Goal: Information Seeking & Learning: Find specific page/section

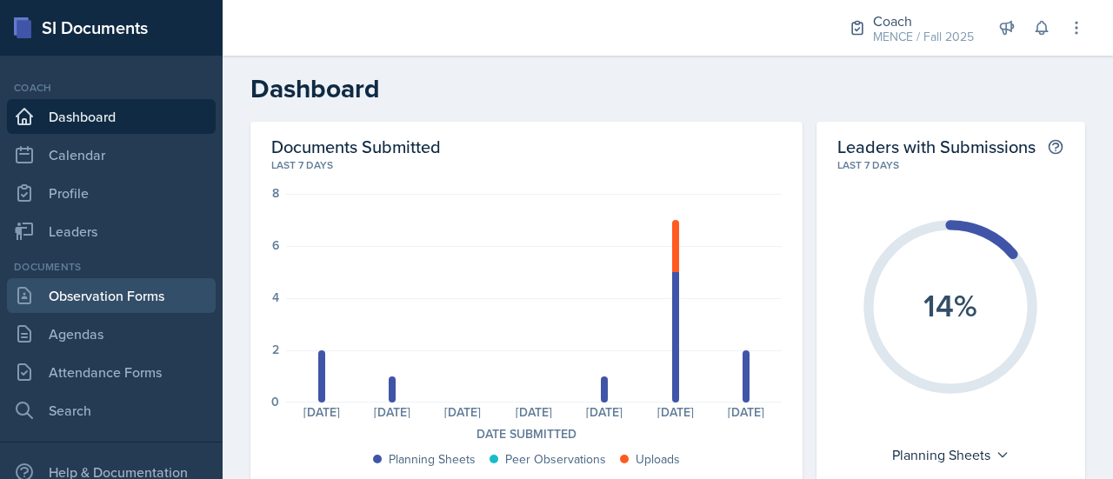
scroll to position [79, 0]
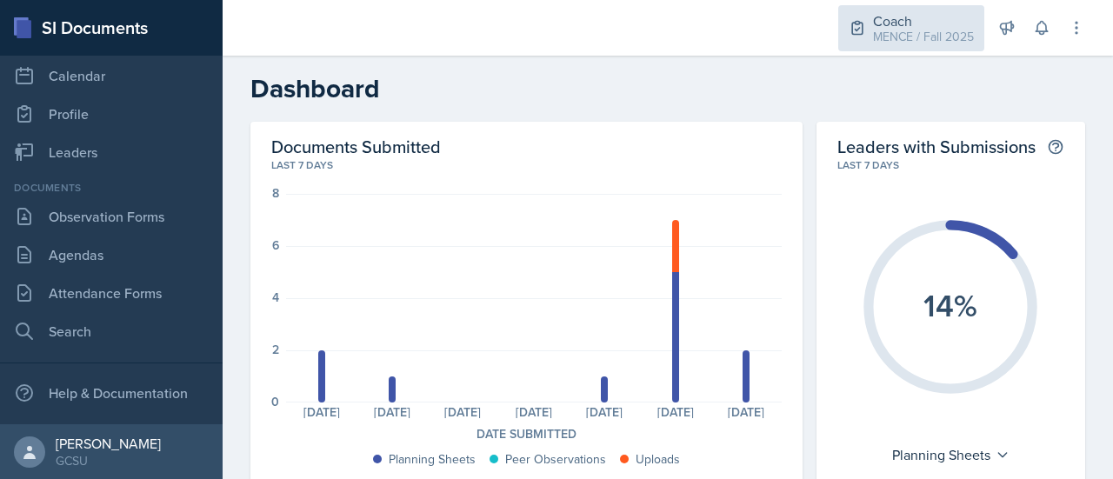
click at [896, 17] on div "Coach" at bounding box center [923, 20] width 101 height 21
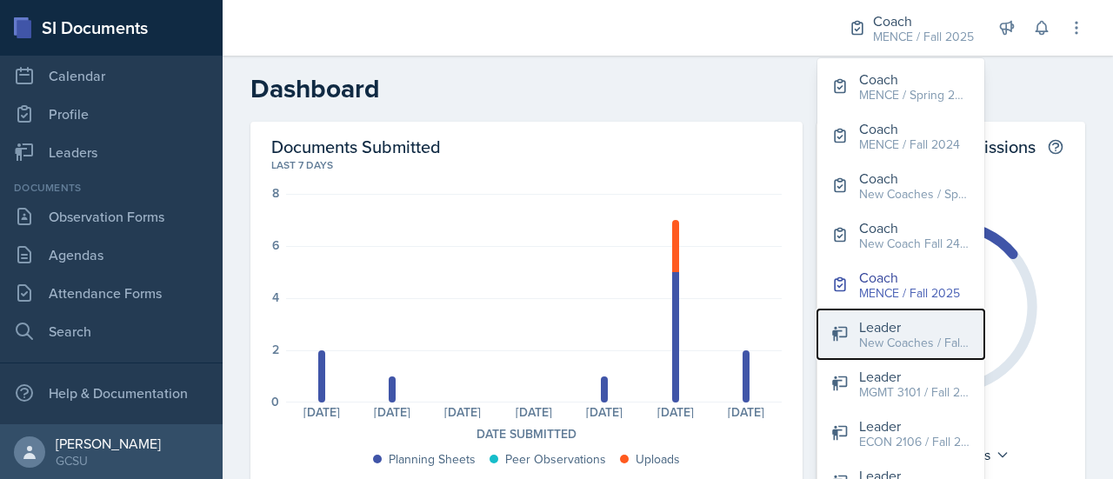
click at [883, 332] on div "Leader" at bounding box center [914, 327] width 111 height 21
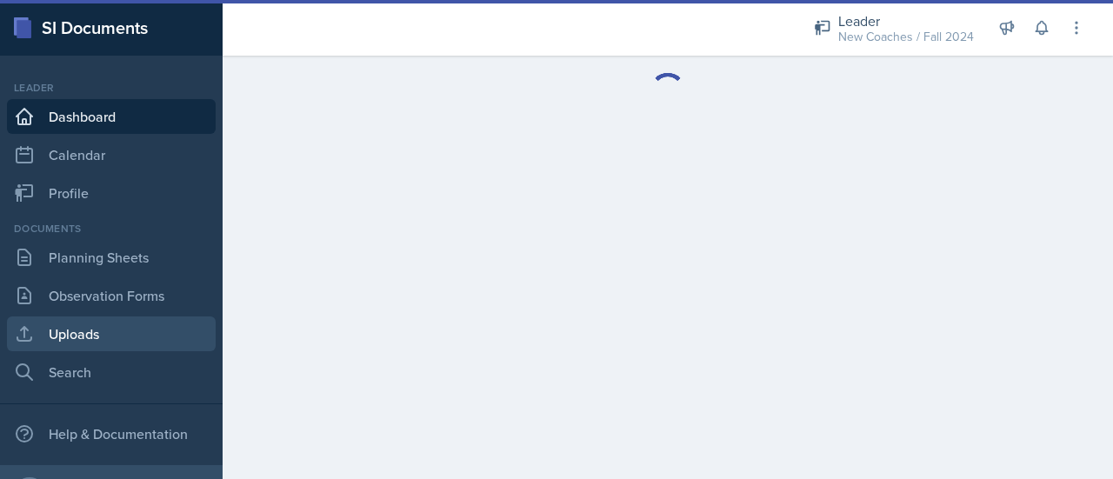
click at [101, 335] on link "Uploads" at bounding box center [111, 334] width 209 height 35
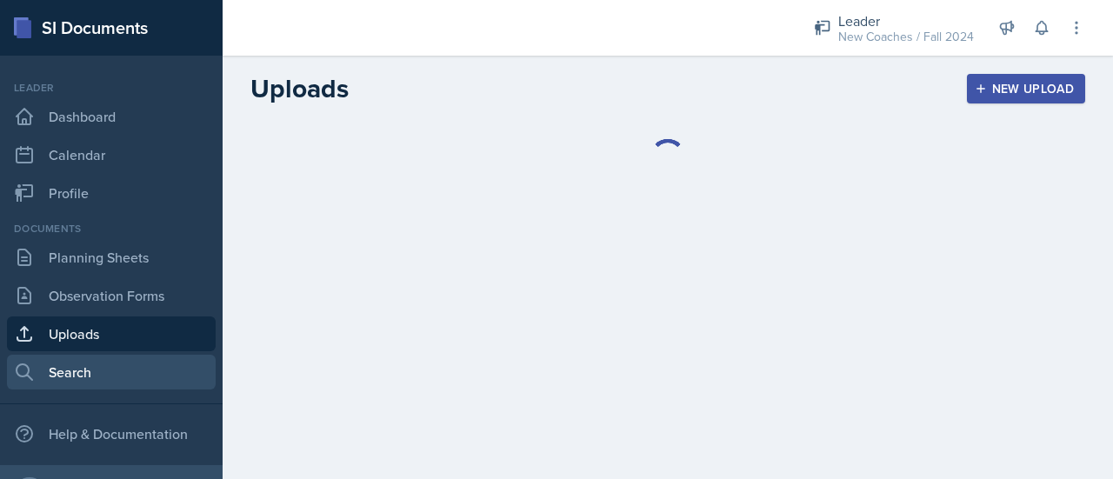
click at [94, 366] on link "Search" at bounding box center [111, 372] width 209 height 35
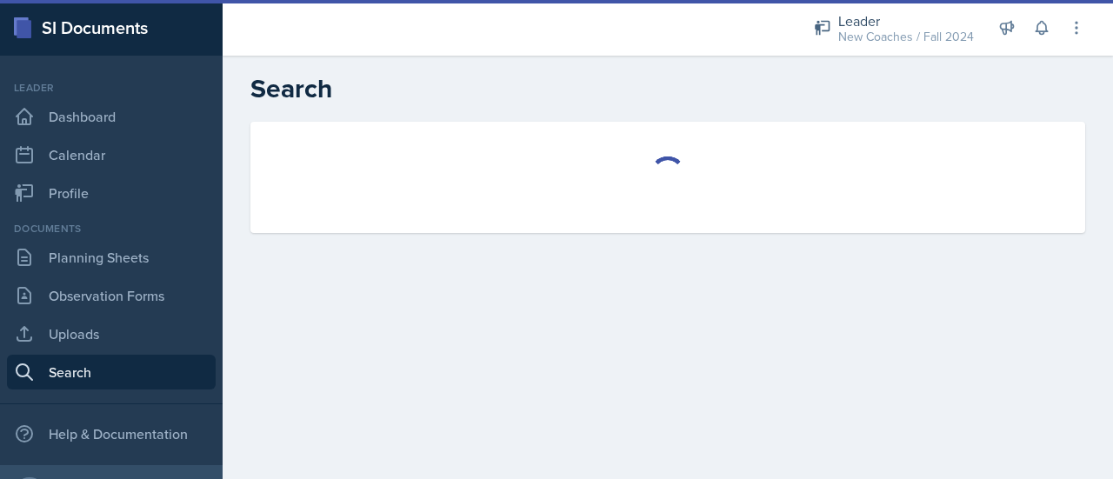
select select "all"
select select "1"
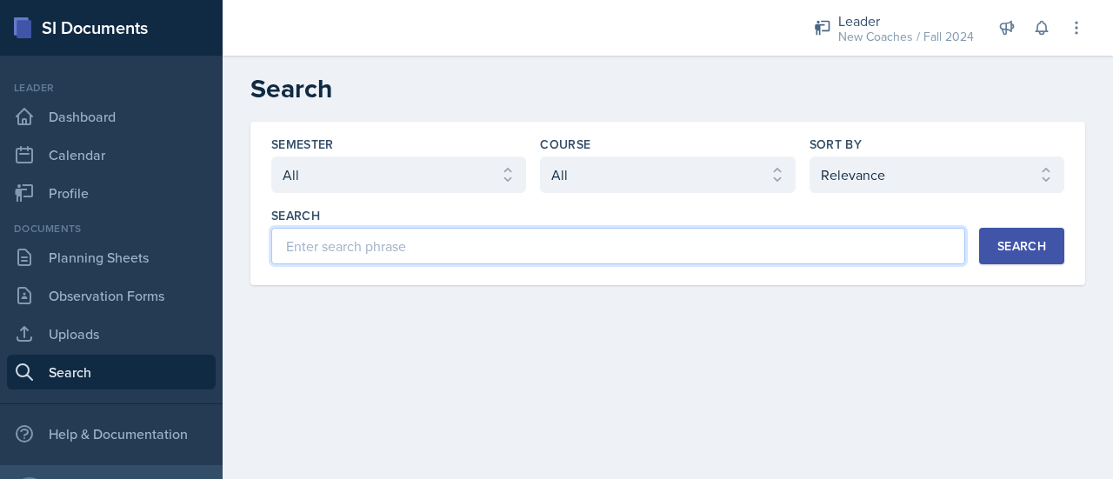
click at [360, 237] on input at bounding box center [618, 246] width 694 height 37
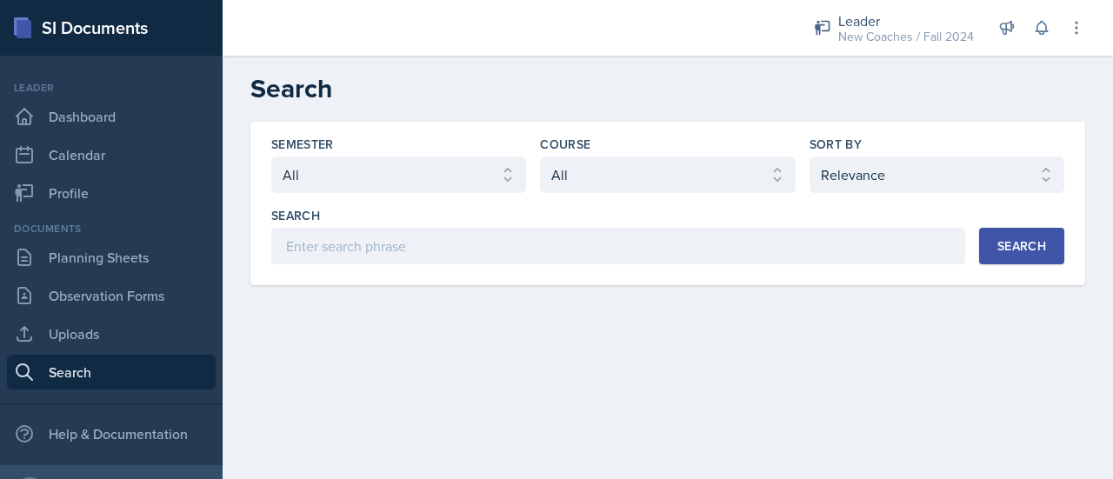
click at [663, 150] on div "Course" at bounding box center [667, 144] width 255 height 17
click at [671, 164] on select "Select course All ACCT 3101 ACCT 3102 ASTR 1000 BIOL 1100 BIOL 1107 BIOL 1108 B…" at bounding box center [667, 175] width 255 height 37
select select "0f5718e1-b2e4-4c10-acc4-71a11479364b"
click at [540, 157] on select "Select course All ACCT 3101 ACCT 3102 ASTR 1000 BIOL 1100 BIOL 1107 BIOL 1108 B…" at bounding box center [667, 175] width 255 height 37
click at [1012, 240] on div "Search" at bounding box center [1021, 246] width 49 height 14
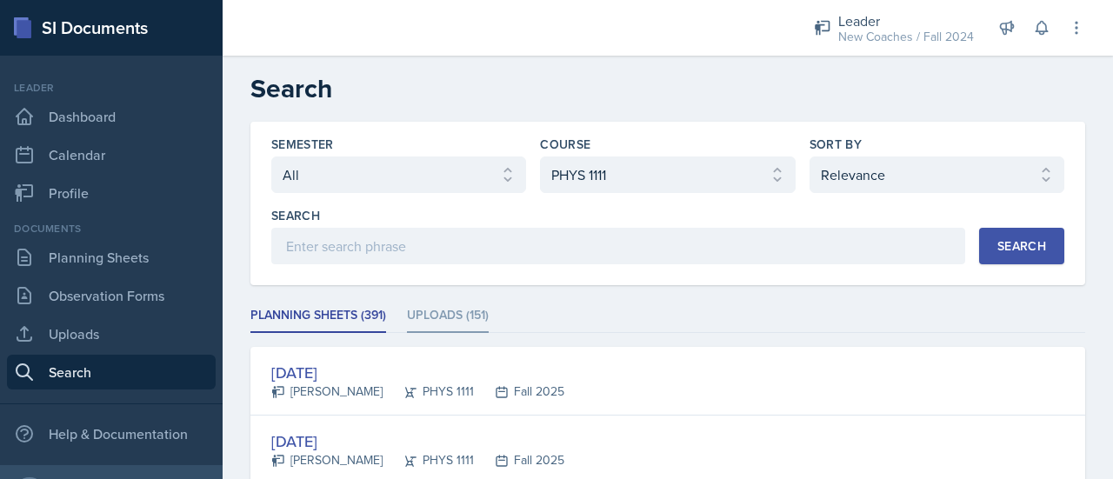
click at [463, 310] on li "Uploads (151)" at bounding box center [448, 316] width 82 height 34
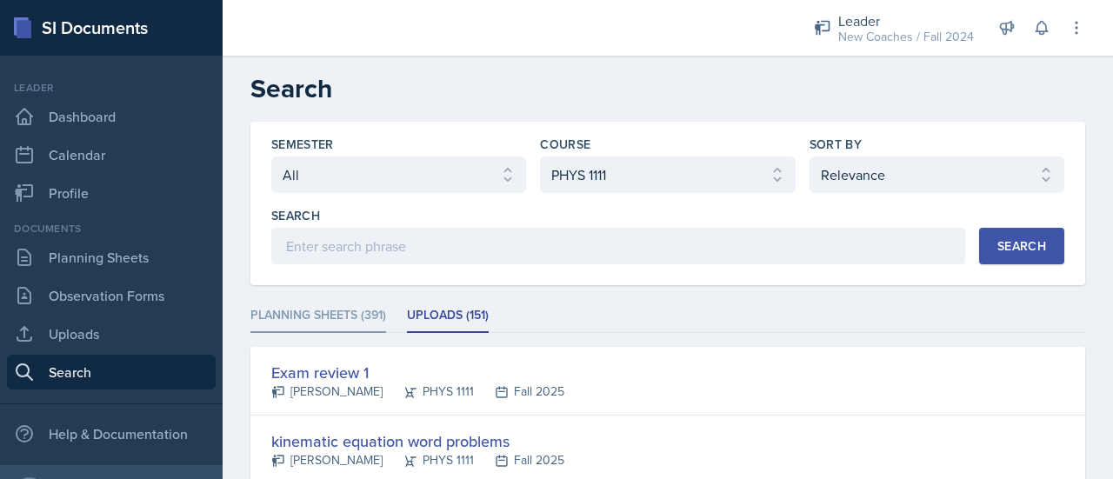
click at [316, 310] on li "Planning Sheets (391)" at bounding box center [318, 316] width 136 height 34
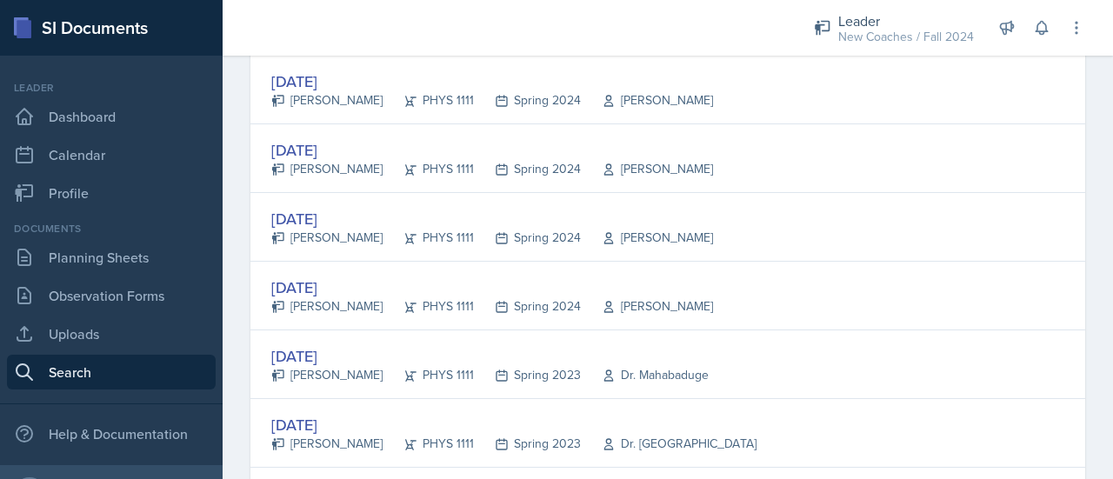
scroll to position [841, 0]
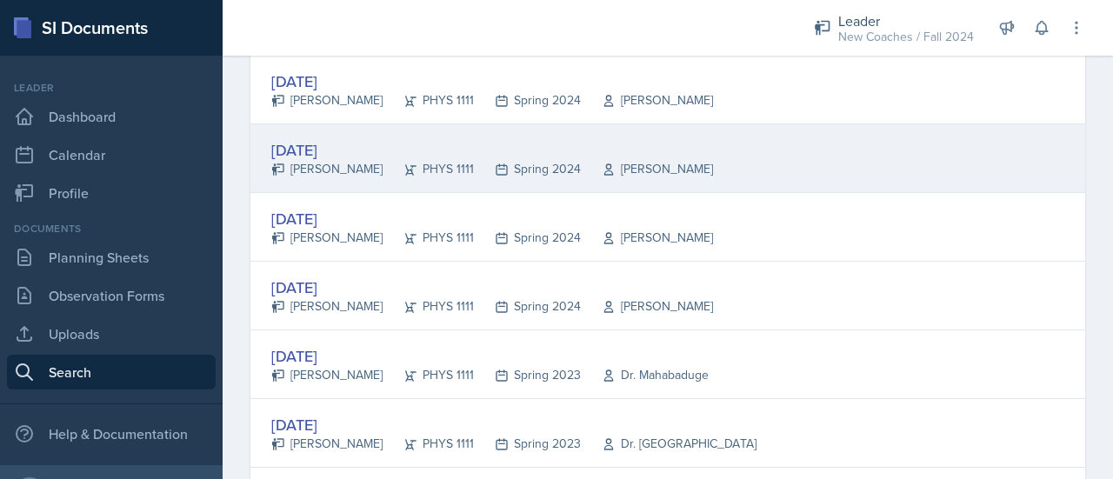
click at [297, 145] on div "[DATE]" at bounding box center [492, 149] width 442 height 23
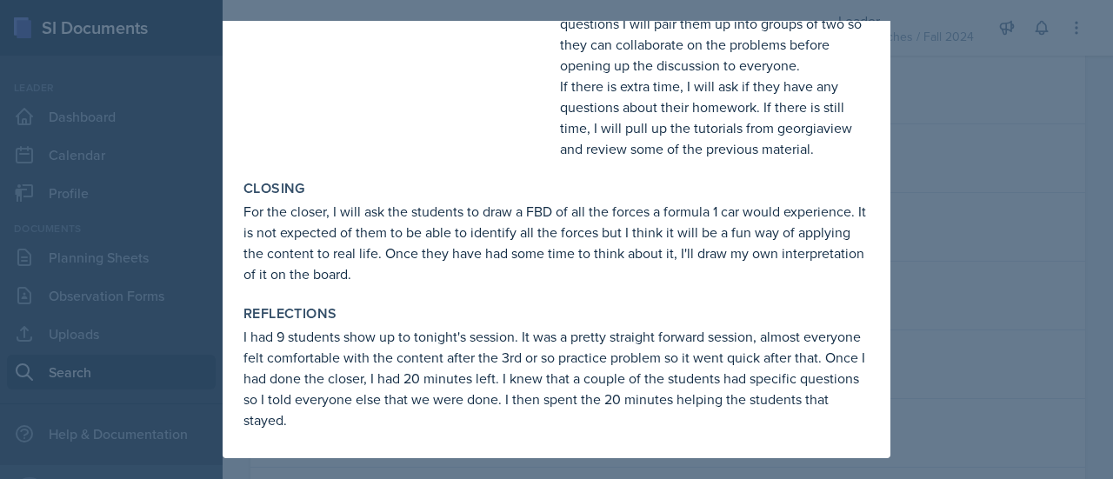
scroll to position [637, 0]
click at [905, 277] on div at bounding box center [556, 239] width 1113 height 479
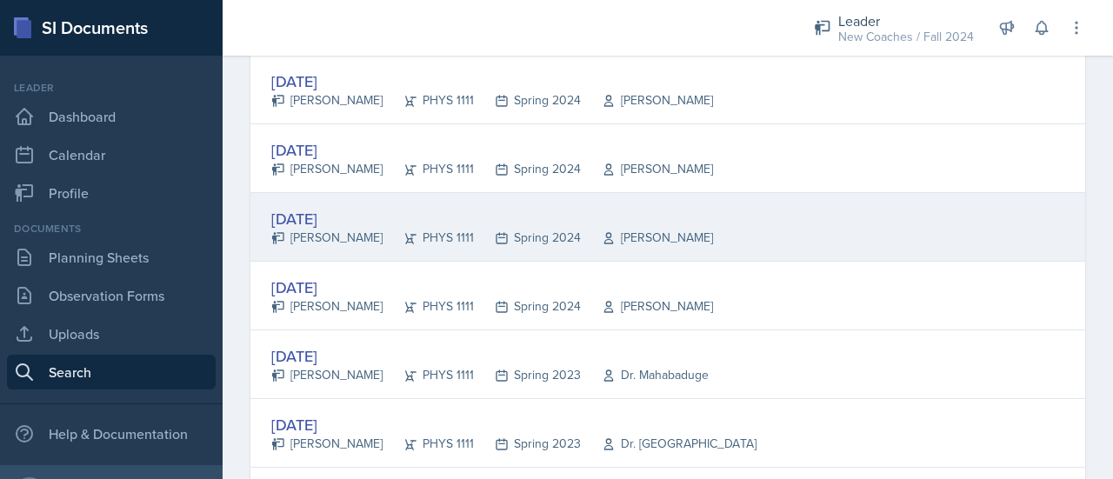
click at [326, 211] on div "[DATE]" at bounding box center [492, 218] width 442 height 23
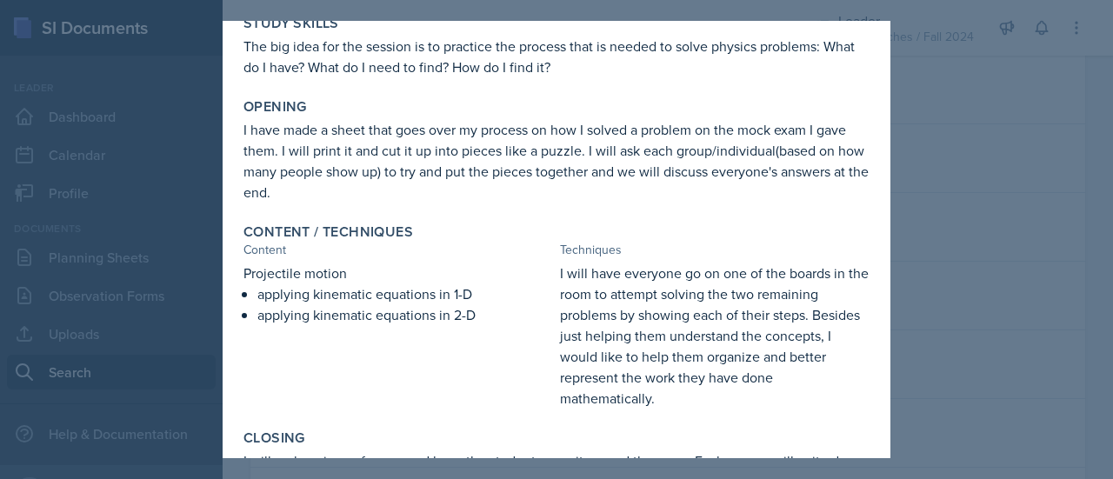
scroll to position [200, 0]
click at [944, 244] on div at bounding box center [556, 239] width 1113 height 479
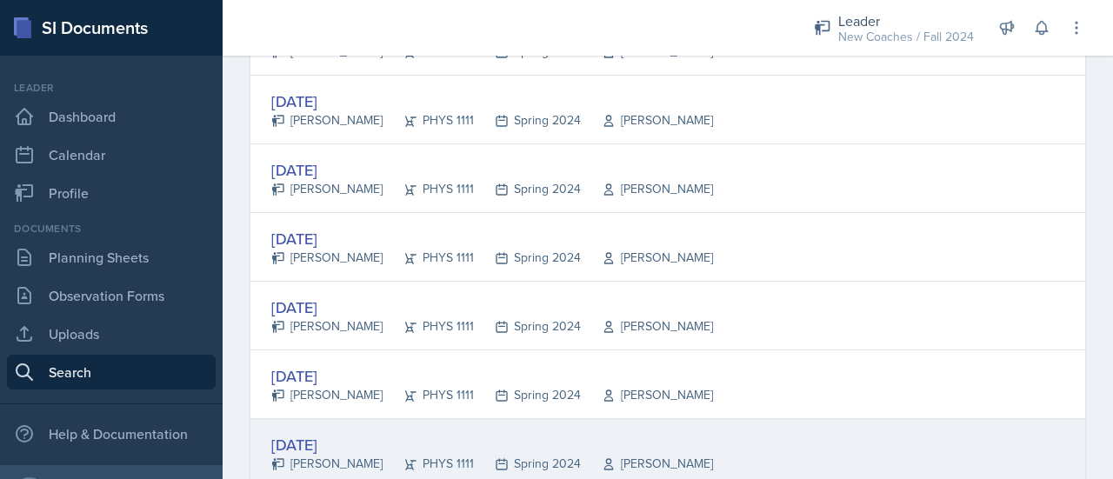
scroll to position [680, 0]
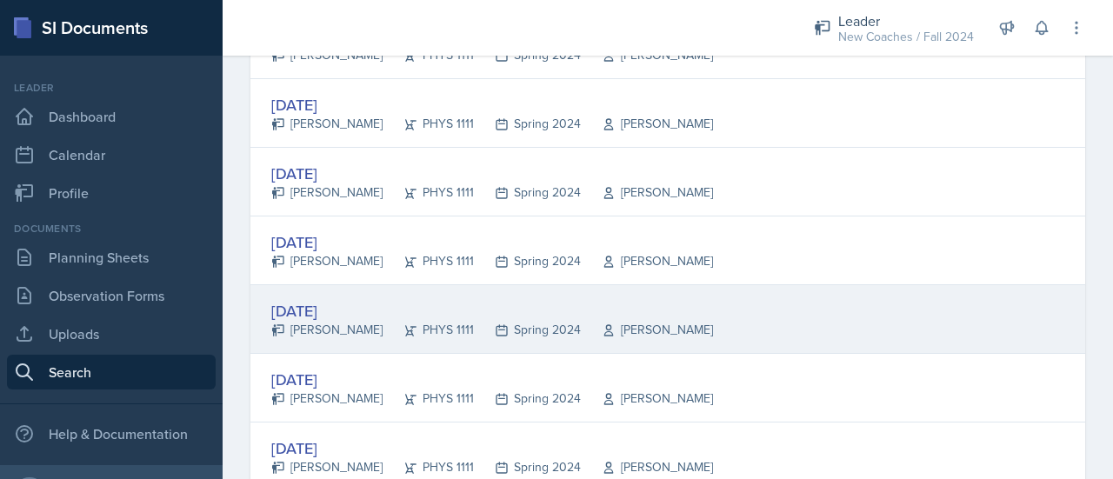
click at [313, 307] on div "[DATE]" at bounding box center [492, 310] width 442 height 23
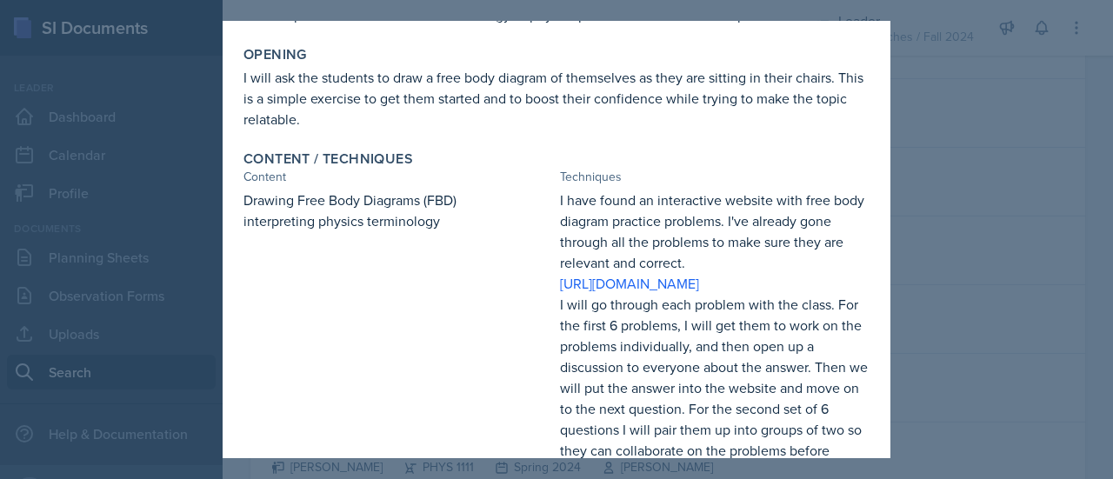
scroll to position [195, 0]
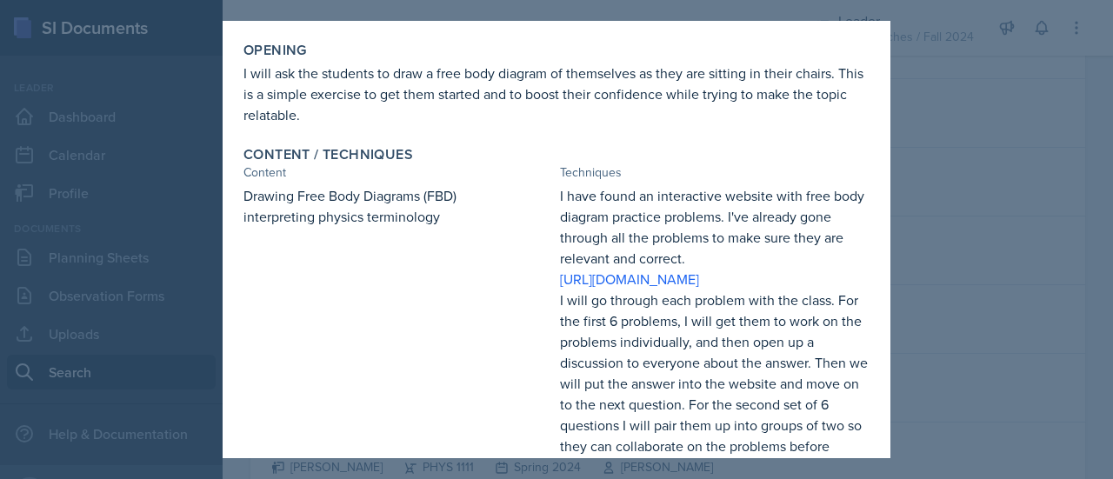
click at [1073, 250] on div at bounding box center [556, 239] width 1113 height 479
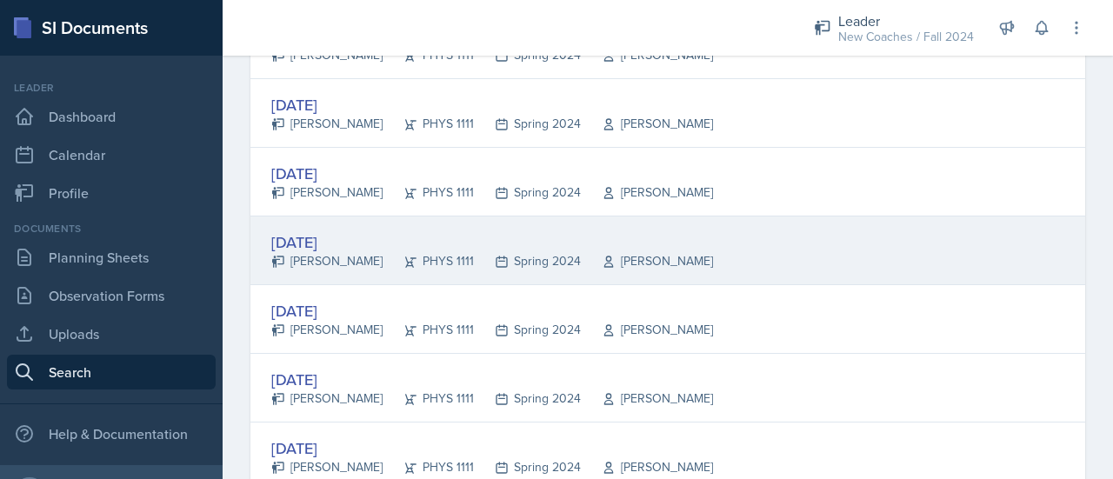
click at [332, 235] on div "[DATE]" at bounding box center [492, 241] width 442 height 23
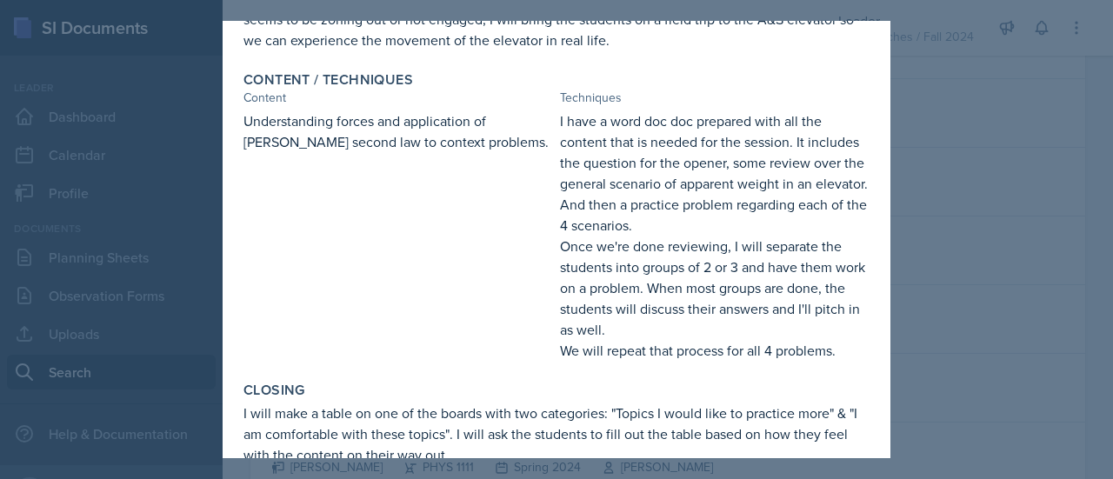
scroll to position [290, 0]
click at [1112, 201] on div at bounding box center [556, 239] width 1113 height 479
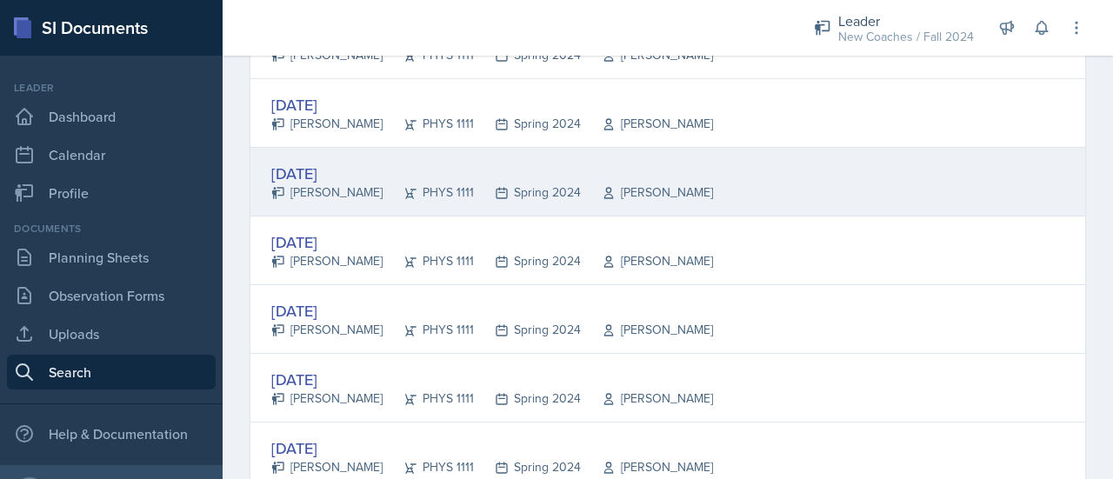
click at [360, 170] on div "[DATE]" at bounding box center [492, 173] width 442 height 23
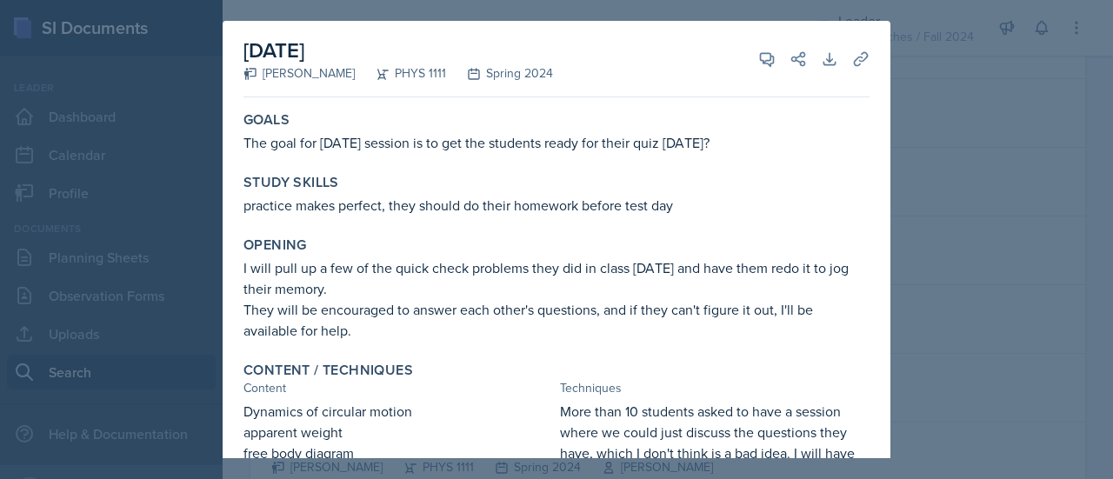
scroll to position [366, 0]
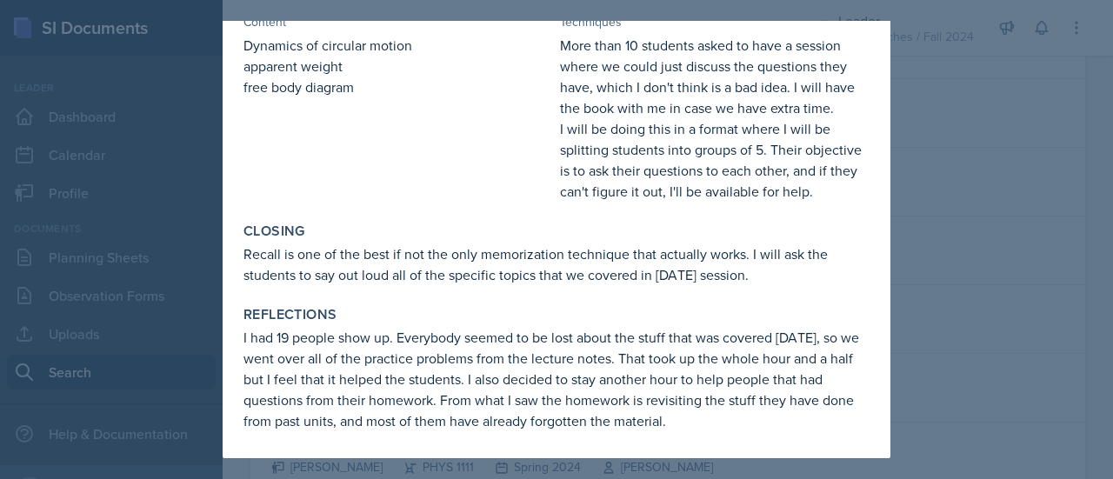
click at [1026, 245] on div at bounding box center [556, 239] width 1113 height 479
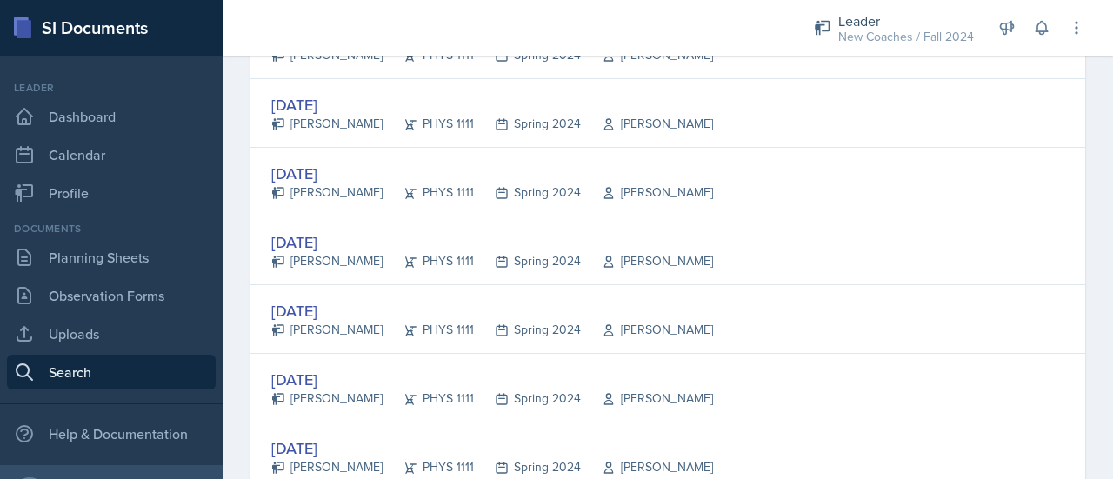
scroll to position [628, 0]
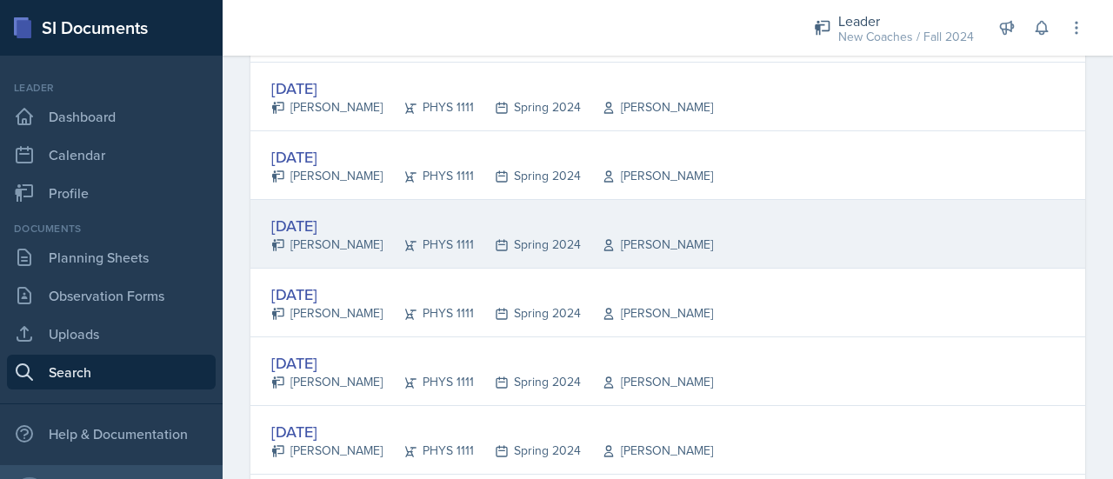
click at [329, 217] on div "[DATE]" at bounding box center [492, 225] width 442 height 23
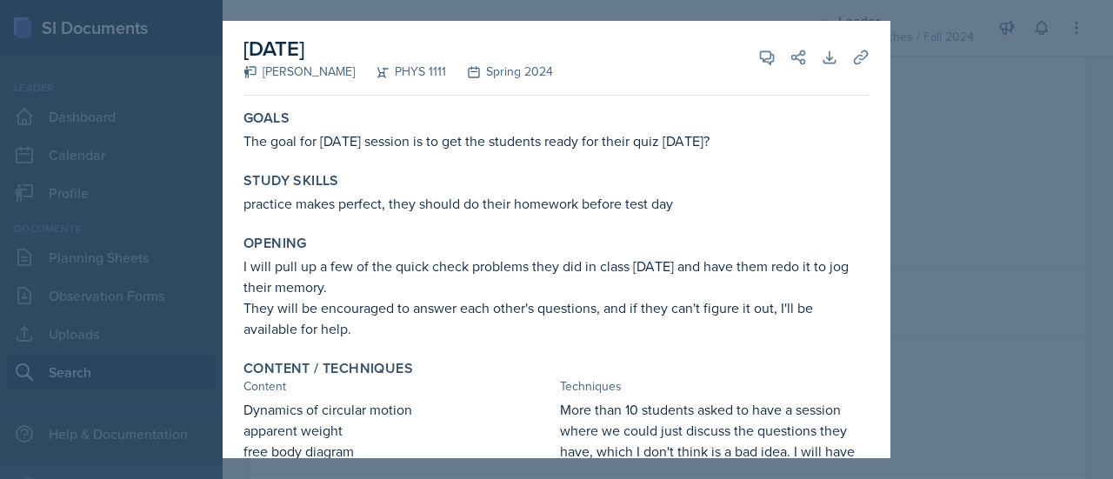
scroll to position [0, 0]
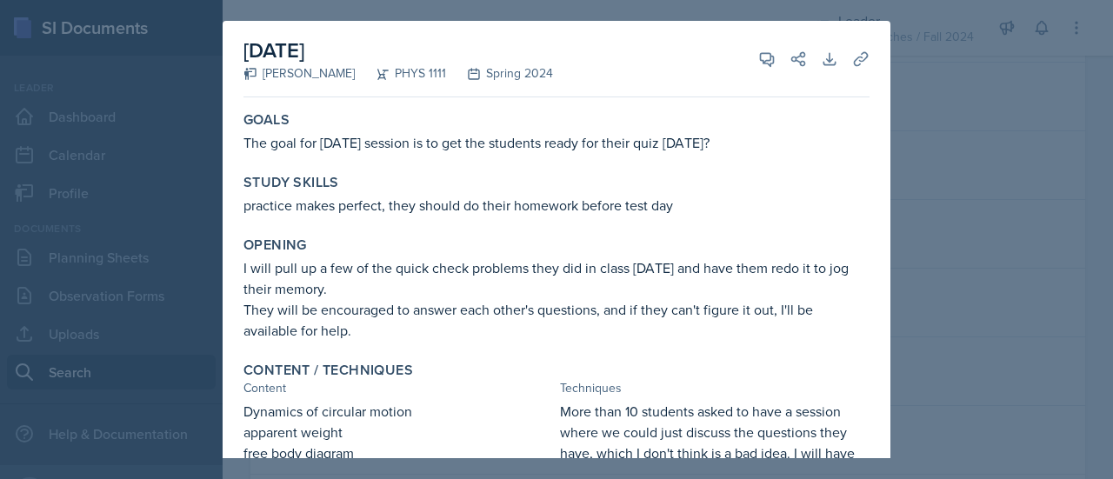
click at [928, 195] on div at bounding box center [556, 239] width 1113 height 479
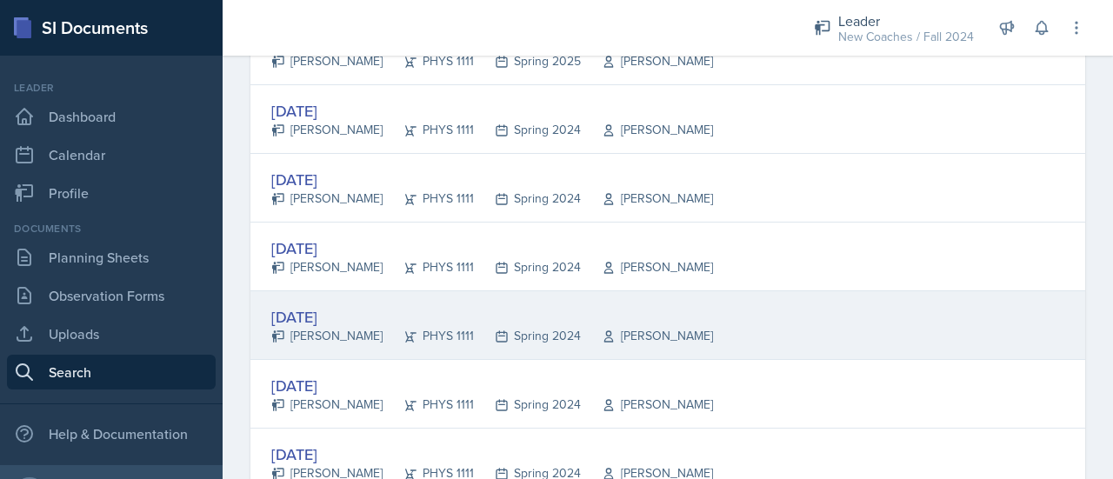
scroll to position [537, 0]
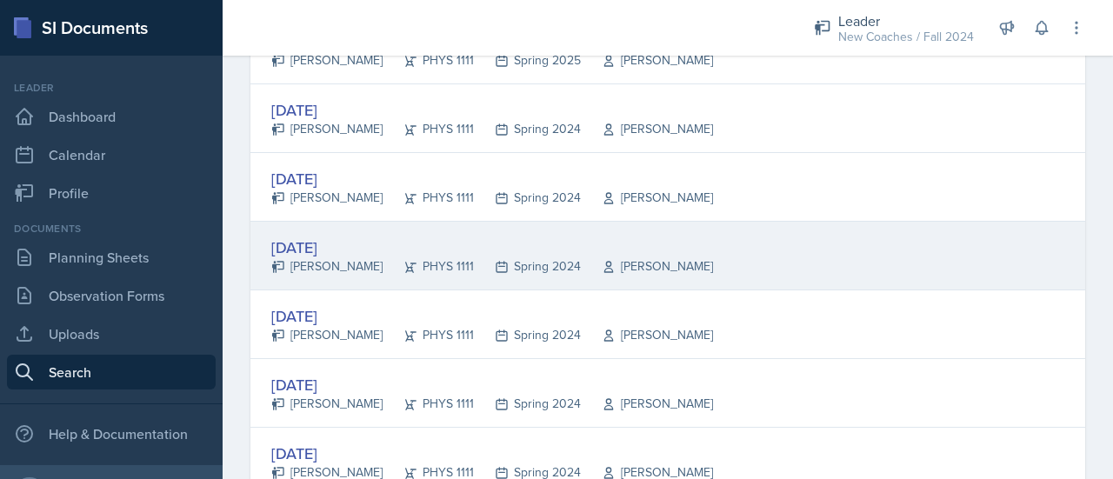
click at [314, 250] on div "[DATE]" at bounding box center [492, 247] width 442 height 23
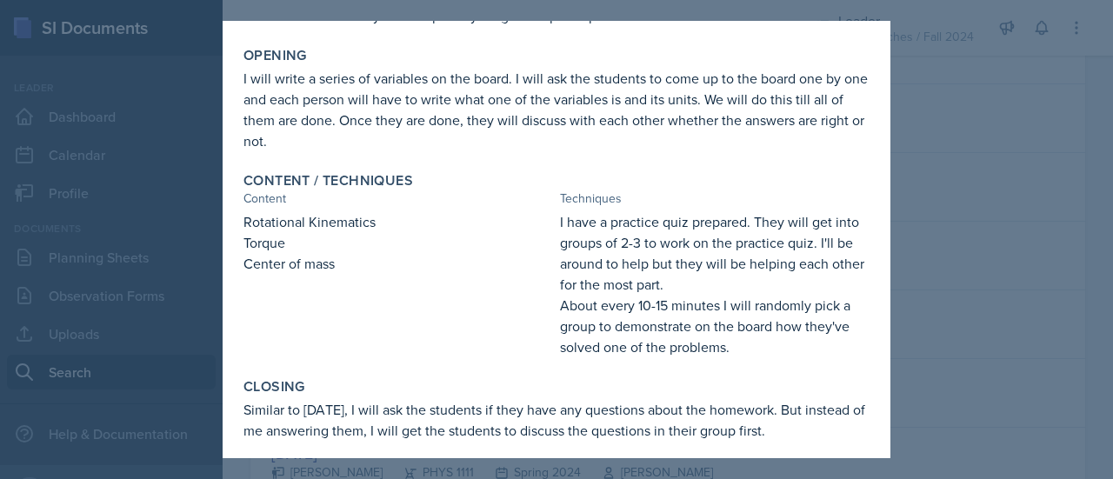
scroll to position [0, 0]
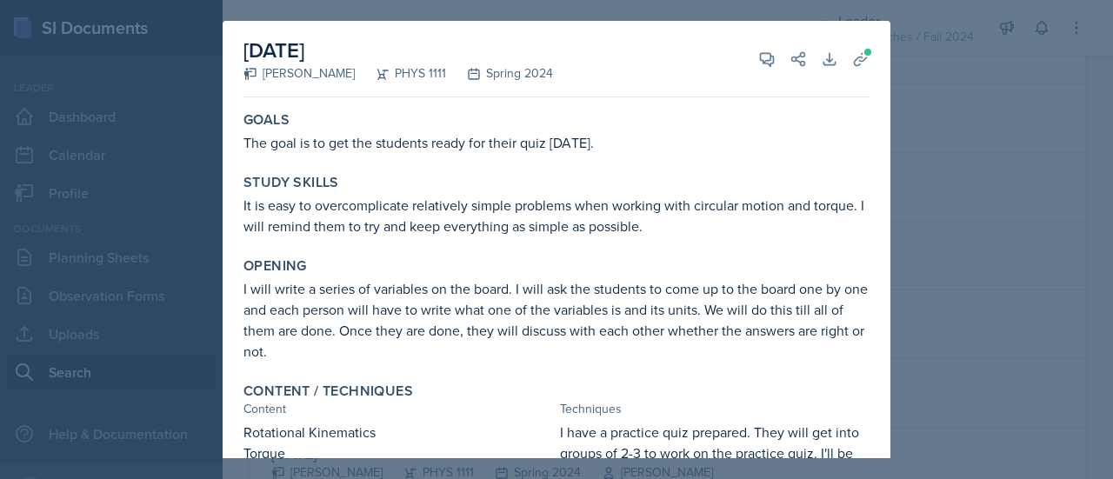
click at [990, 206] on div at bounding box center [556, 239] width 1113 height 479
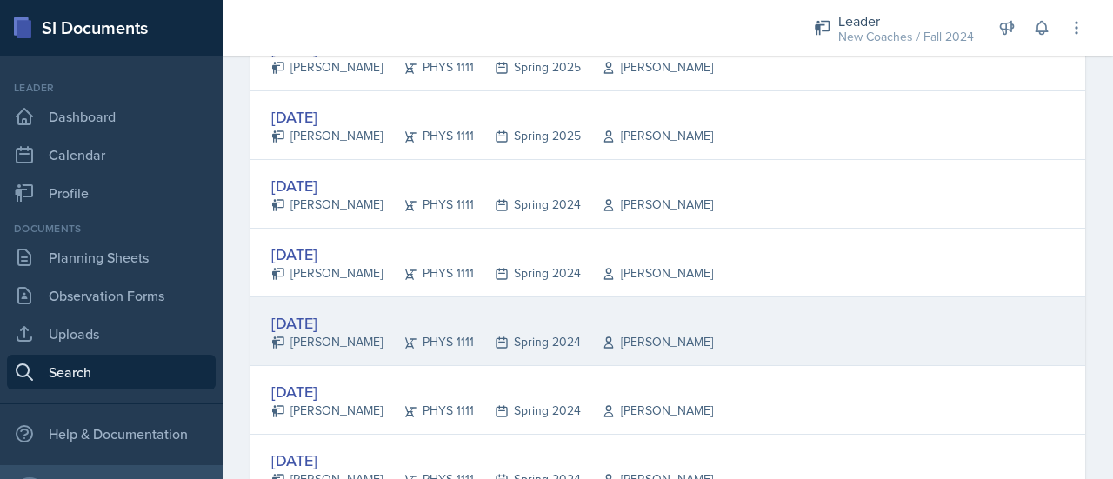
scroll to position [449, 0]
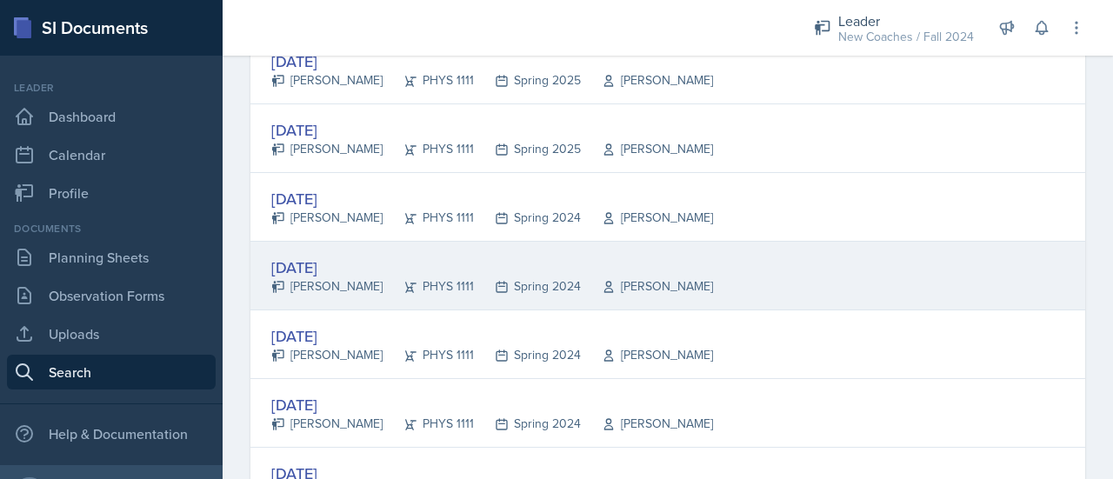
click at [333, 284] on div "[PERSON_NAME]" at bounding box center [326, 286] width 111 height 18
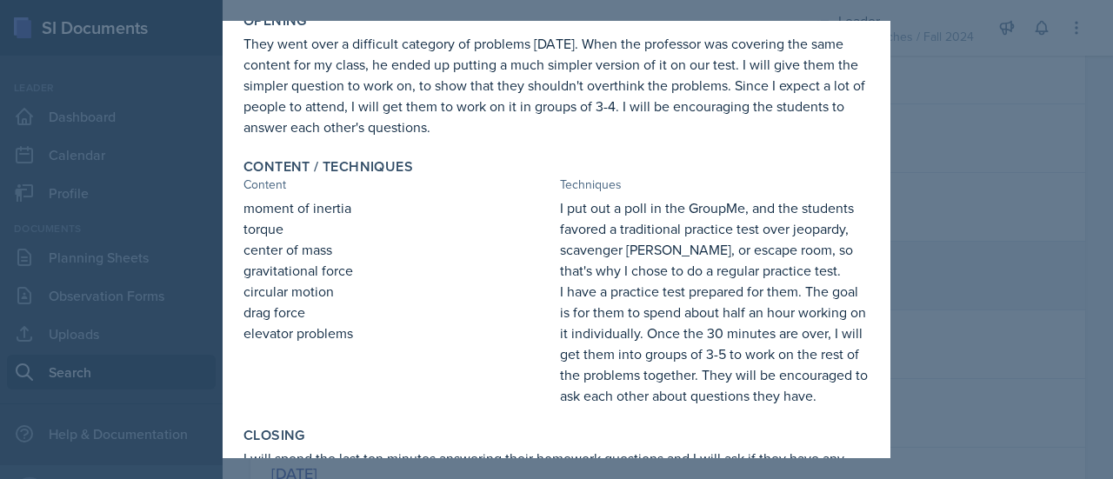
scroll to position [250, 0]
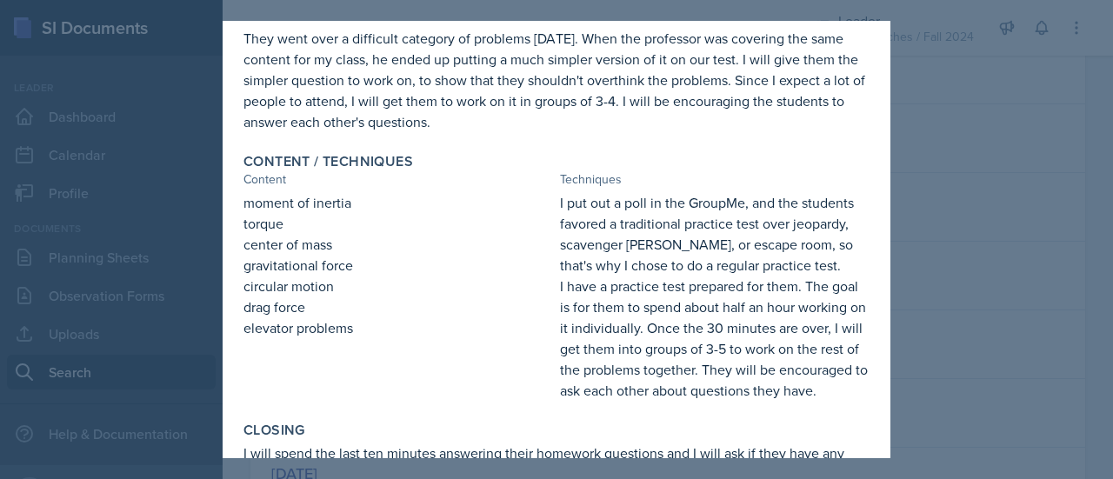
click at [957, 260] on div at bounding box center [556, 239] width 1113 height 479
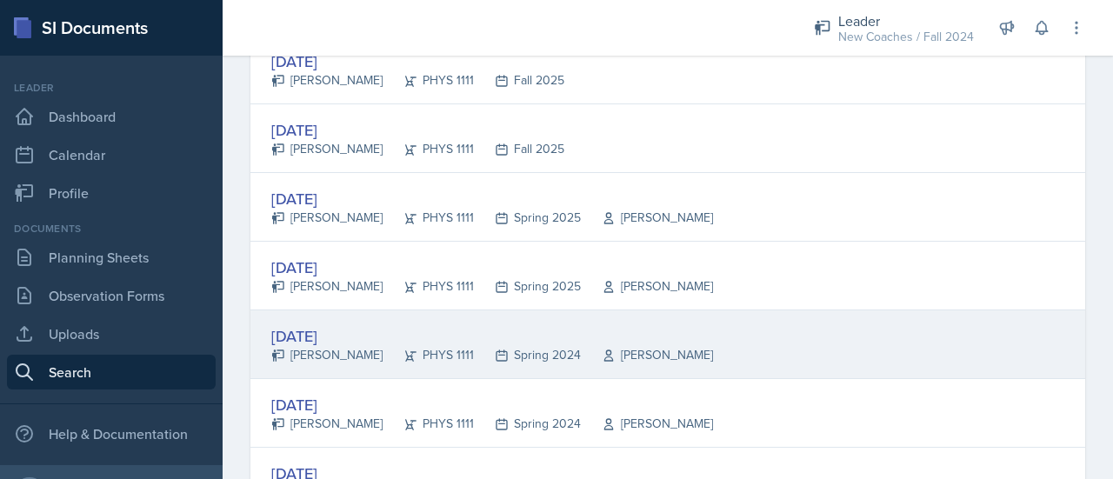
scroll to position [315, 0]
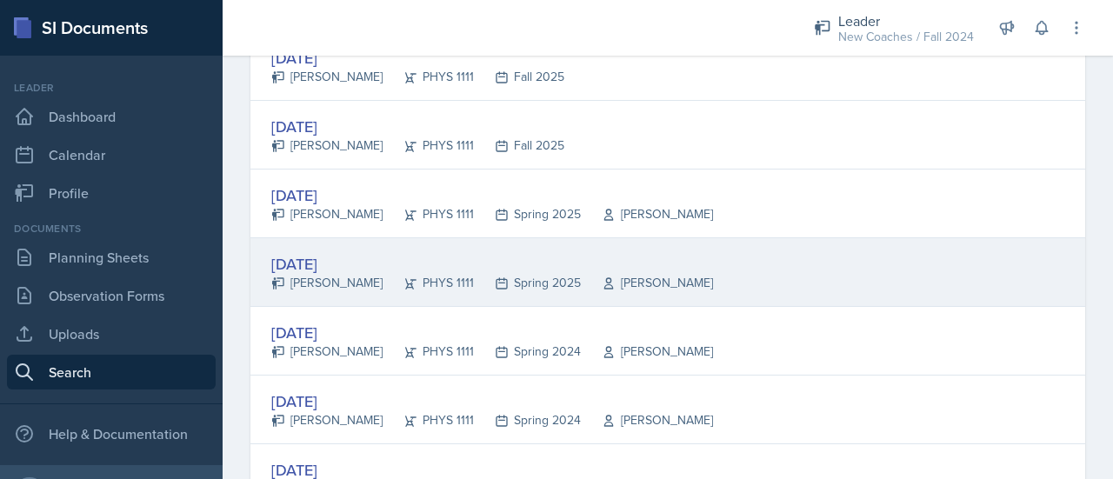
click at [331, 260] on div "[DATE]" at bounding box center [492, 263] width 442 height 23
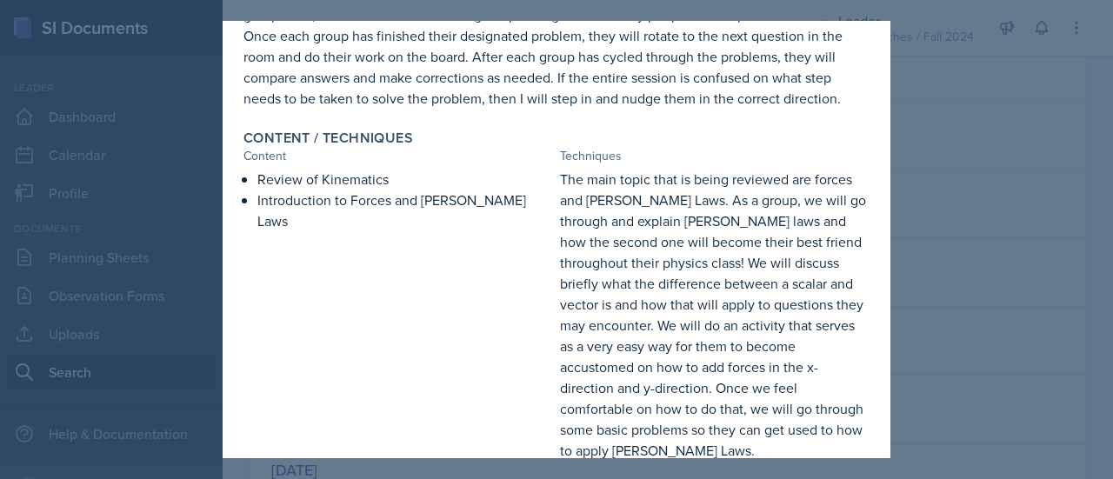
scroll to position [357, 0]
click at [1048, 217] on div at bounding box center [556, 239] width 1113 height 479
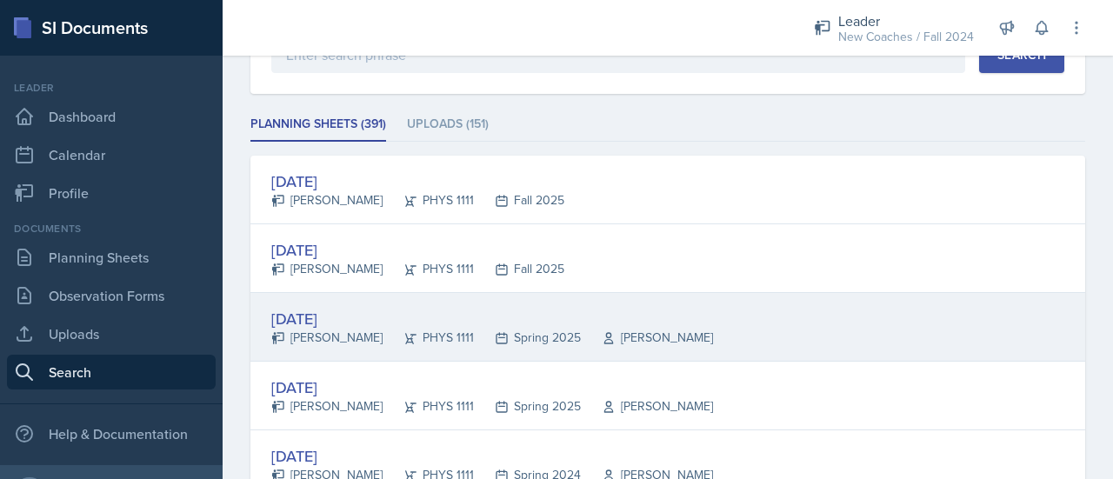
scroll to position [190, 0]
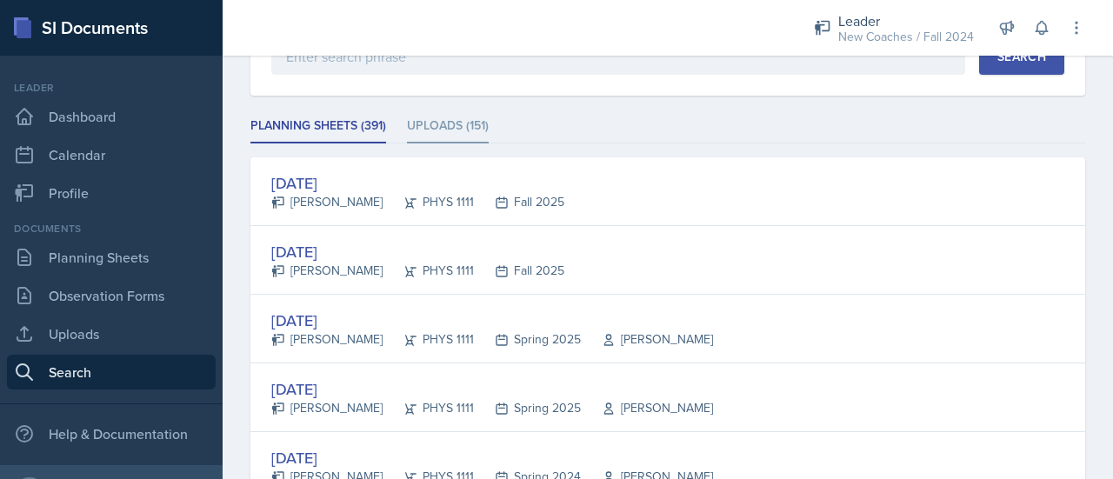
click at [438, 129] on li "Uploads (151)" at bounding box center [448, 127] width 82 height 34
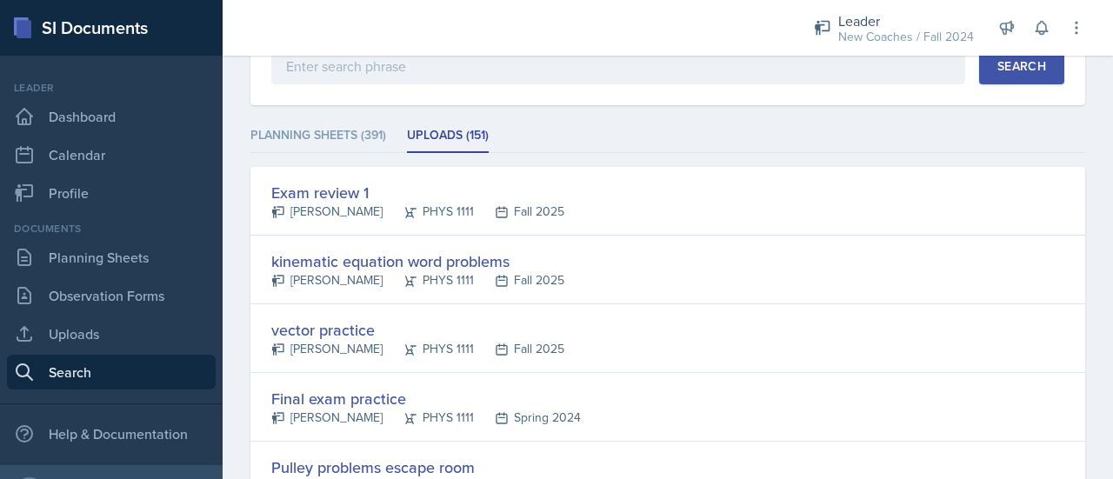
scroll to position [172, 0]
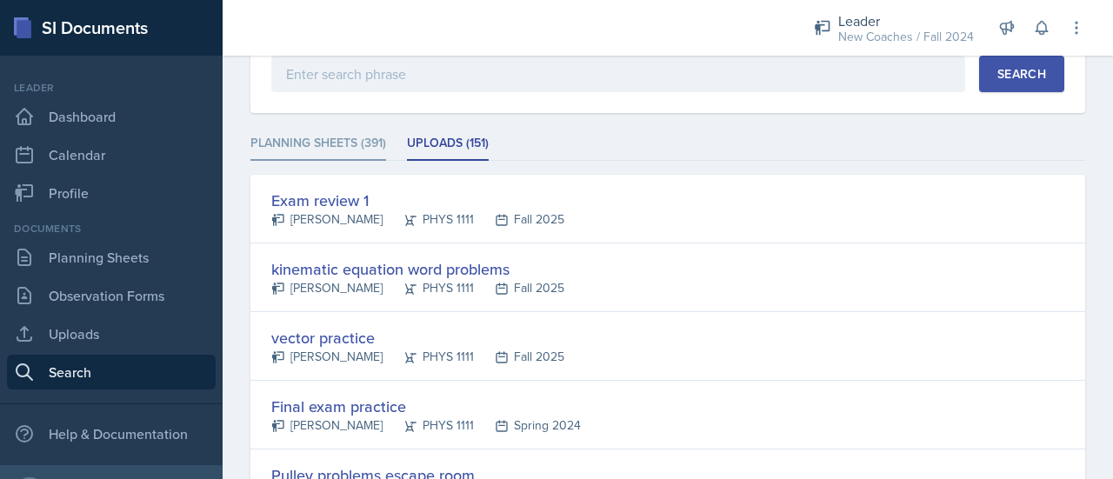
click at [338, 127] on li "Planning Sheets (391)" at bounding box center [318, 144] width 136 height 34
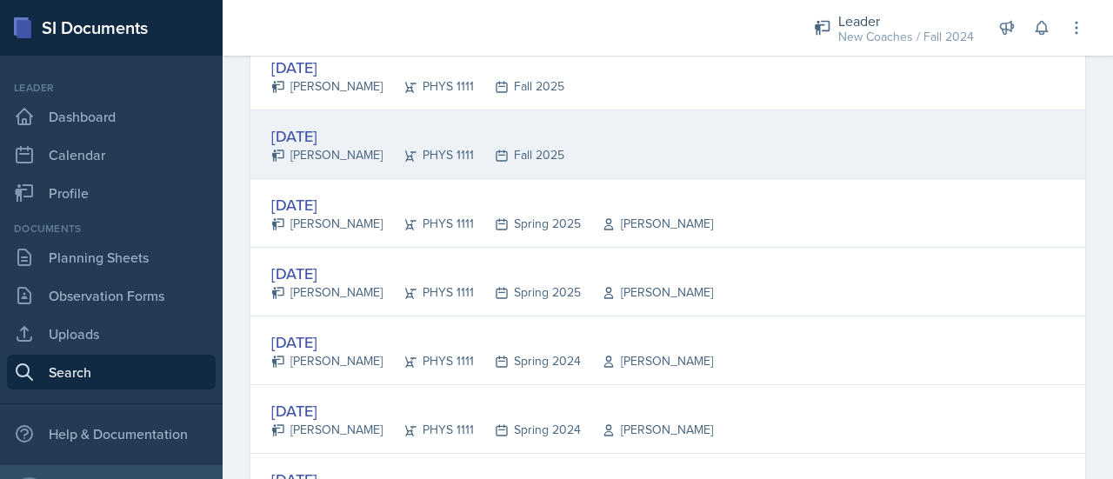
scroll to position [310, 0]
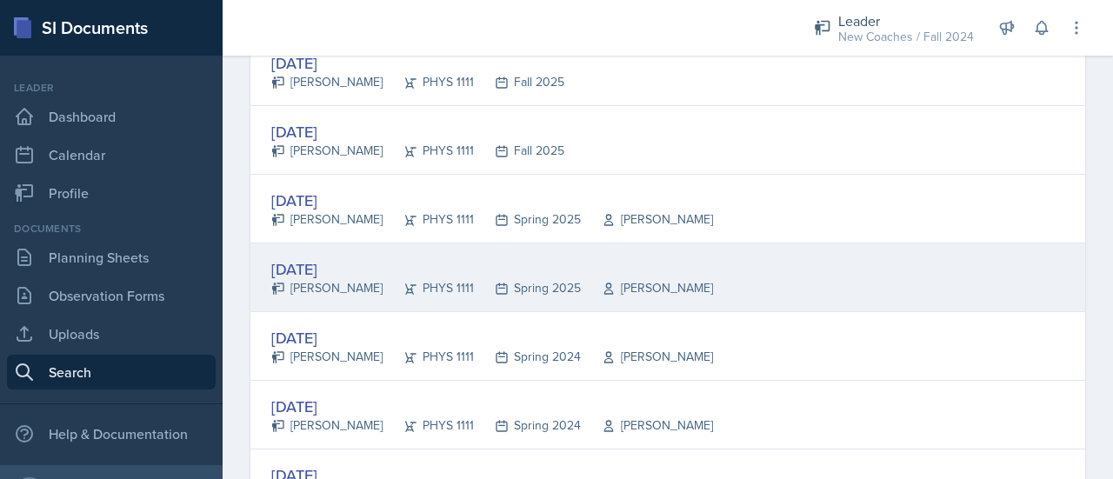
click at [342, 265] on div "[DATE]" at bounding box center [492, 268] width 442 height 23
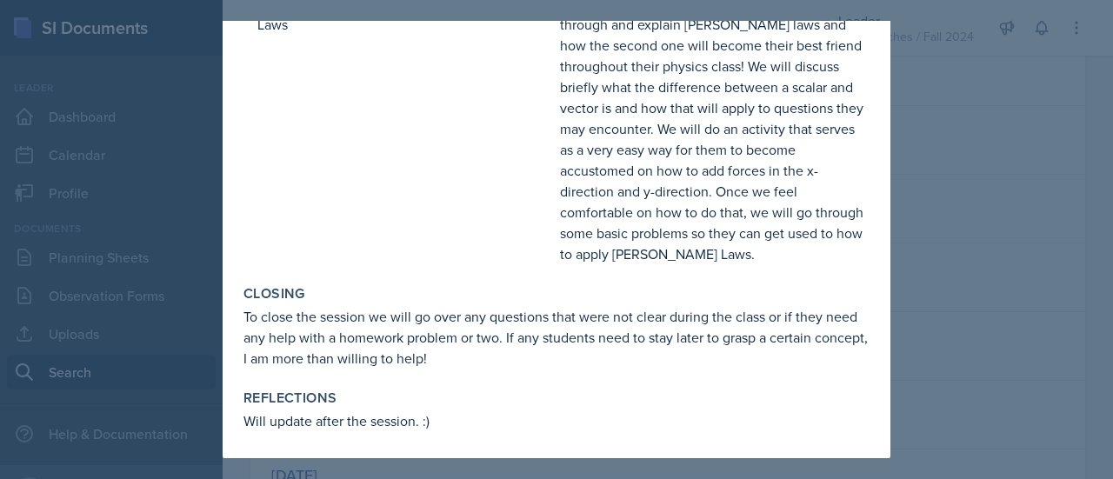
scroll to position [0, 0]
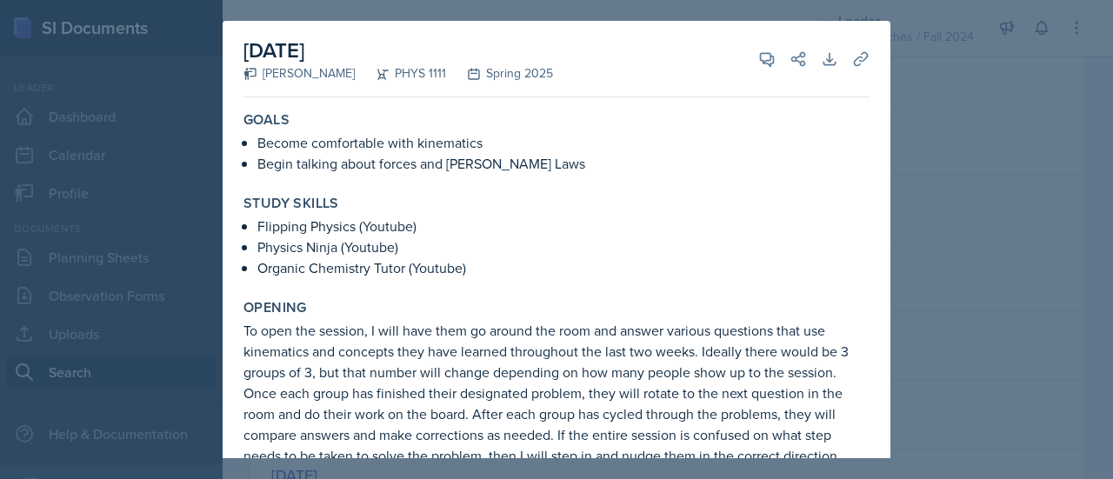
click at [1005, 283] on div at bounding box center [556, 239] width 1113 height 479
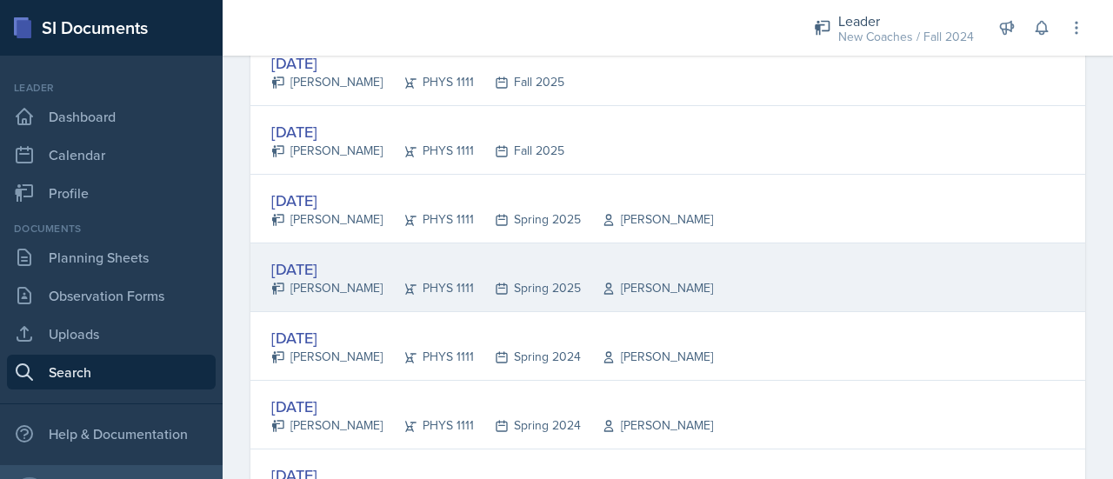
click at [343, 260] on div "[DATE]" at bounding box center [492, 268] width 442 height 23
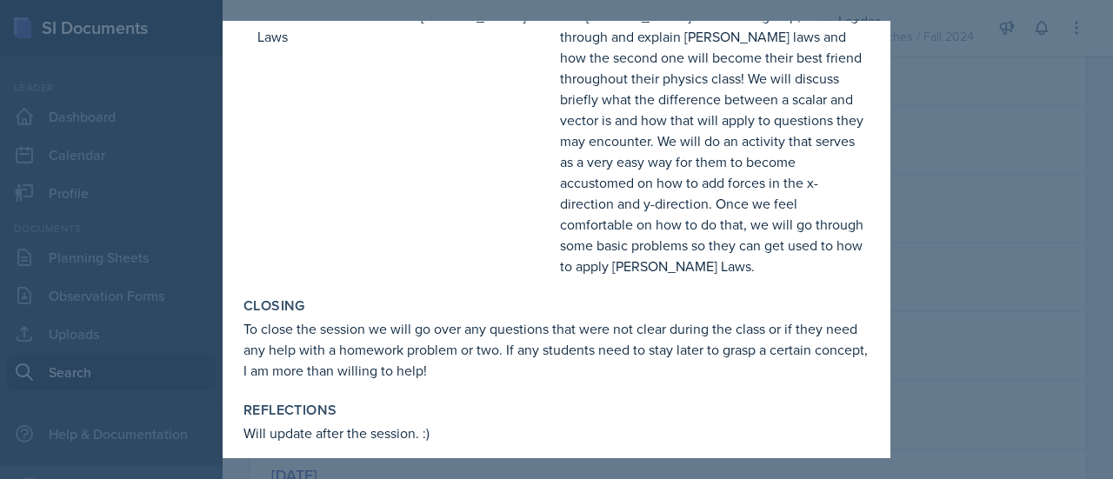
scroll to position [541, 0]
click at [966, 259] on div at bounding box center [556, 239] width 1113 height 479
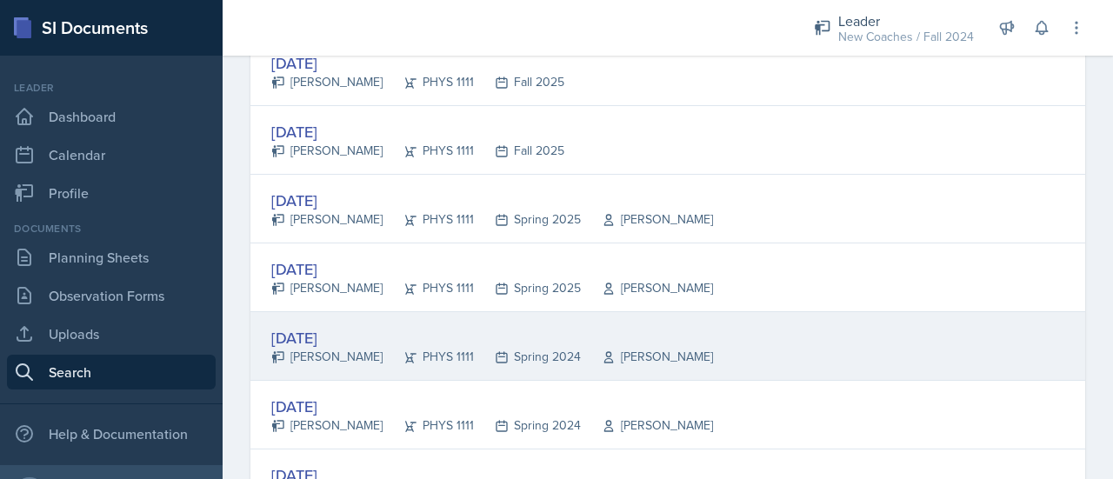
click at [323, 336] on div "[DATE]" at bounding box center [492, 337] width 442 height 23
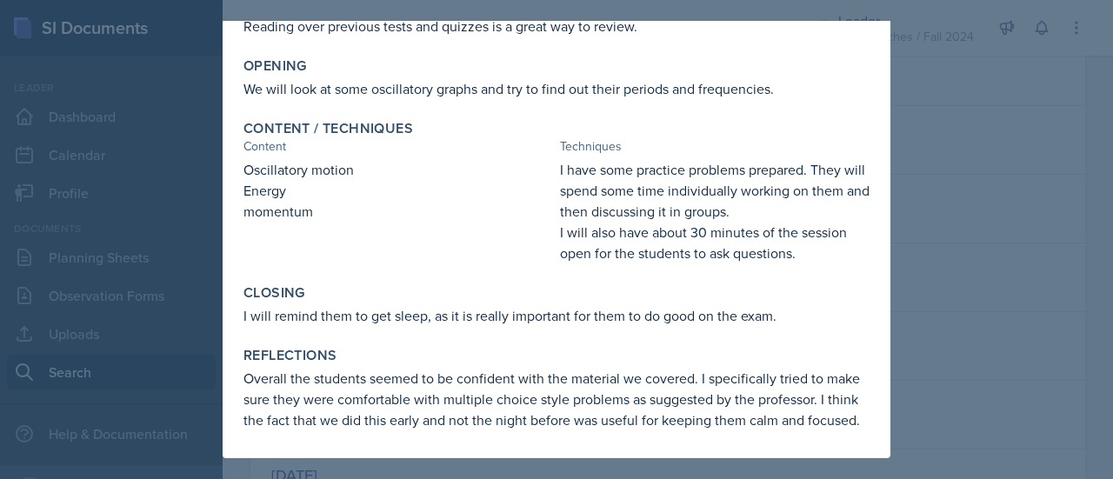
scroll to position [0, 0]
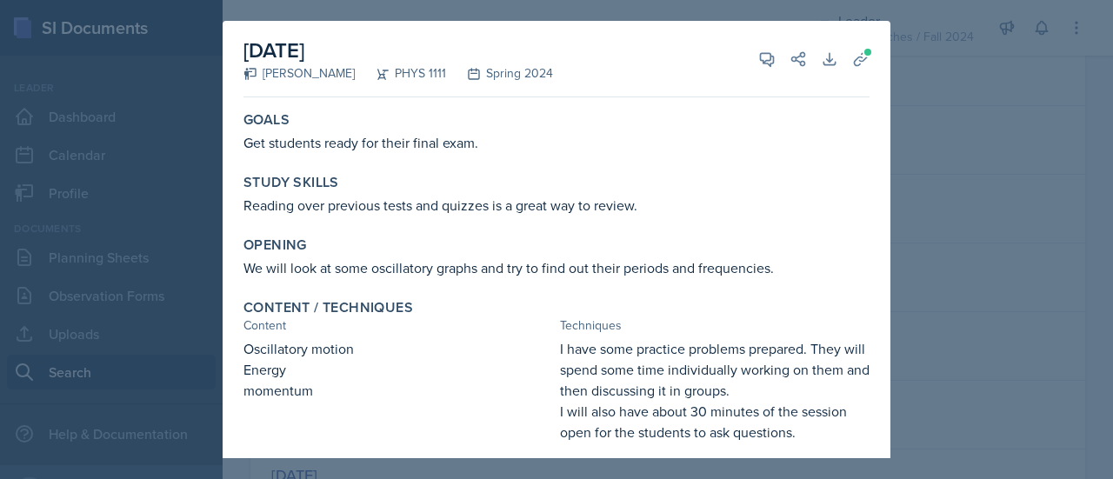
click at [953, 269] on div at bounding box center [556, 239] width 1113 height 479
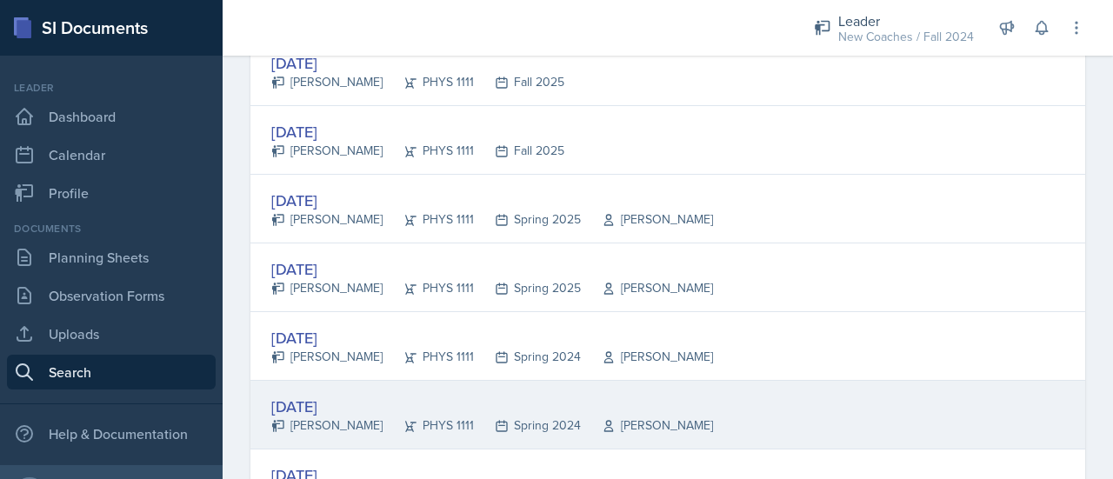
click at [334, 404] on div "[DATE]" at bounding box center [492, 406] width 442 height 23
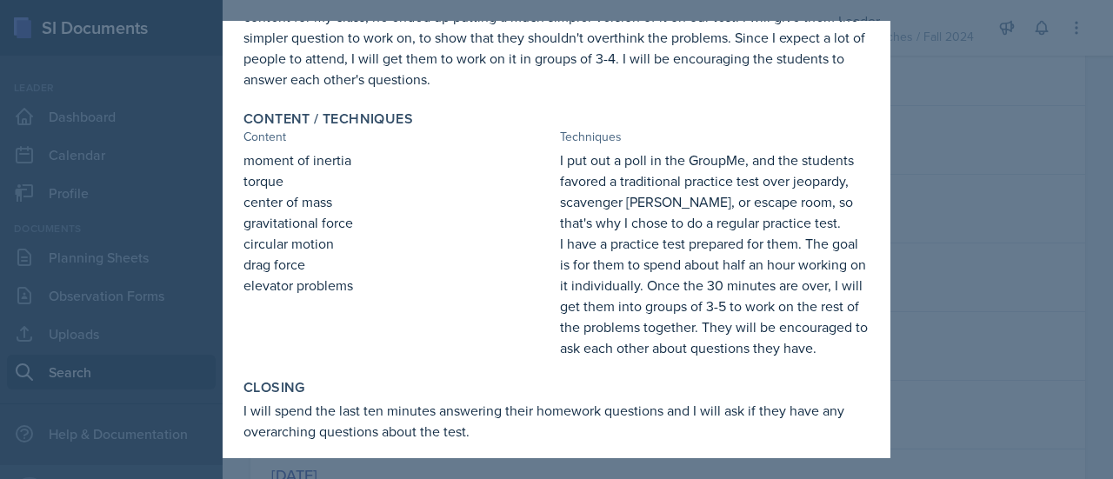
scroll to position [294, 0]
click at [939, 284] on div at bounding box center [556, 239] width 1113 height 479
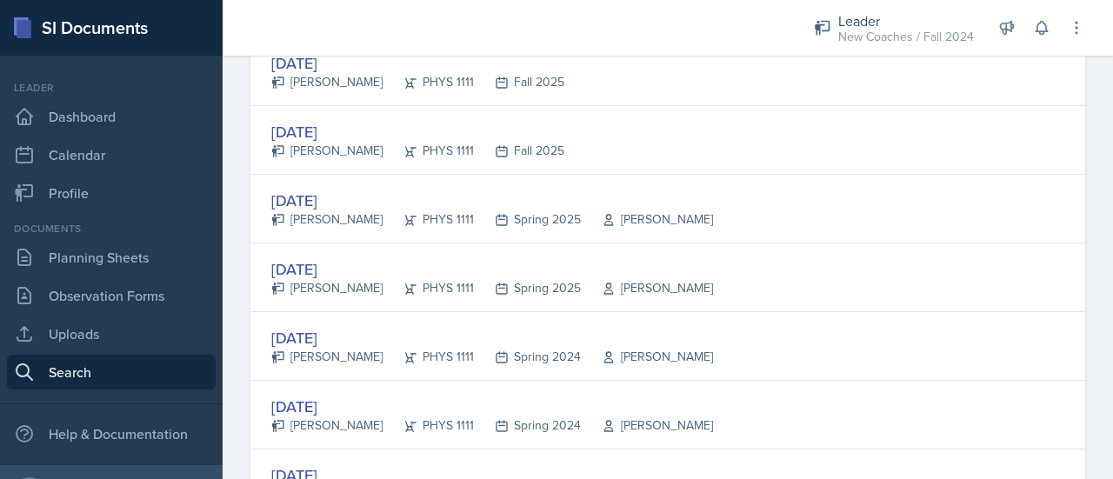
scroll to position [0, 0]
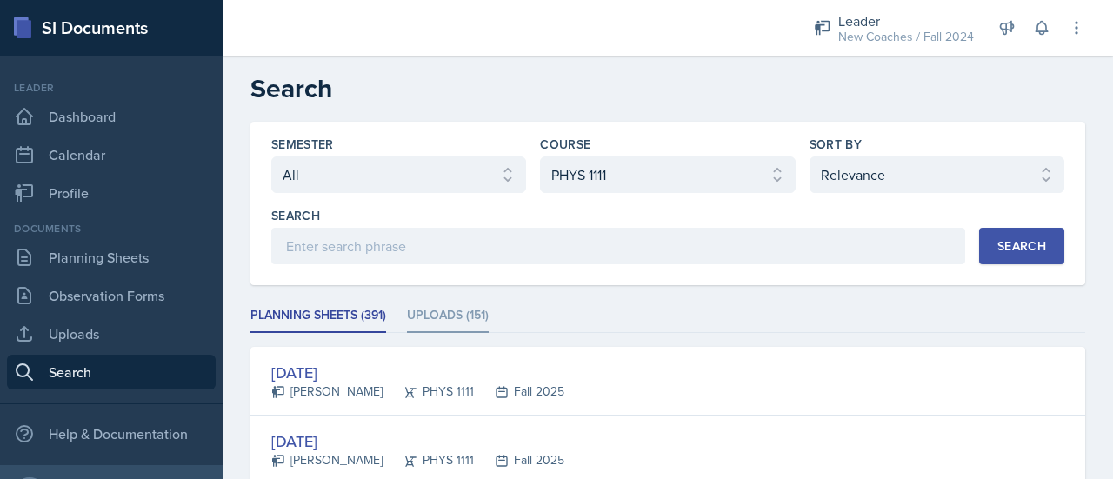
click at [470, 312] on li "Uploads (151)" at bounding box center [448, 316] width 82 height 34
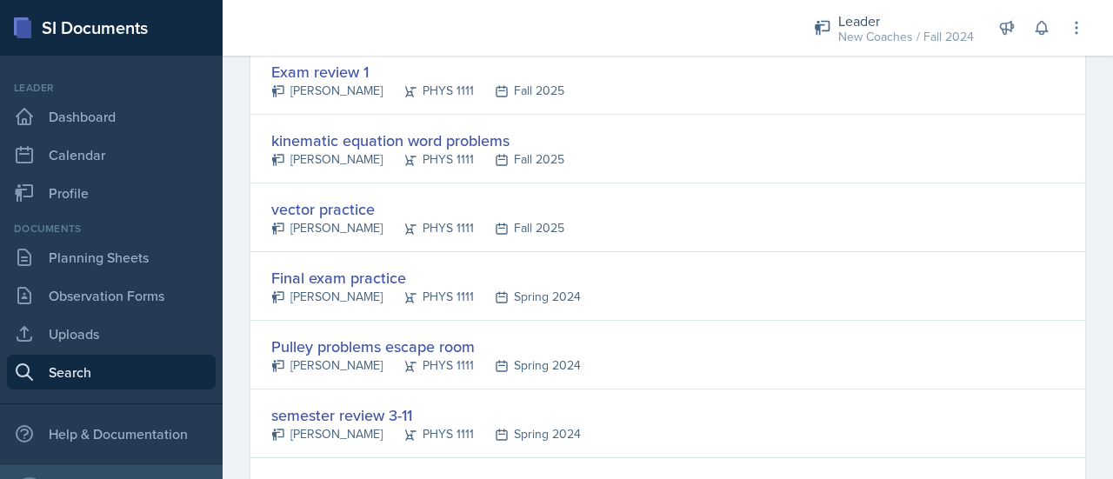
scroll to position [207, 0]
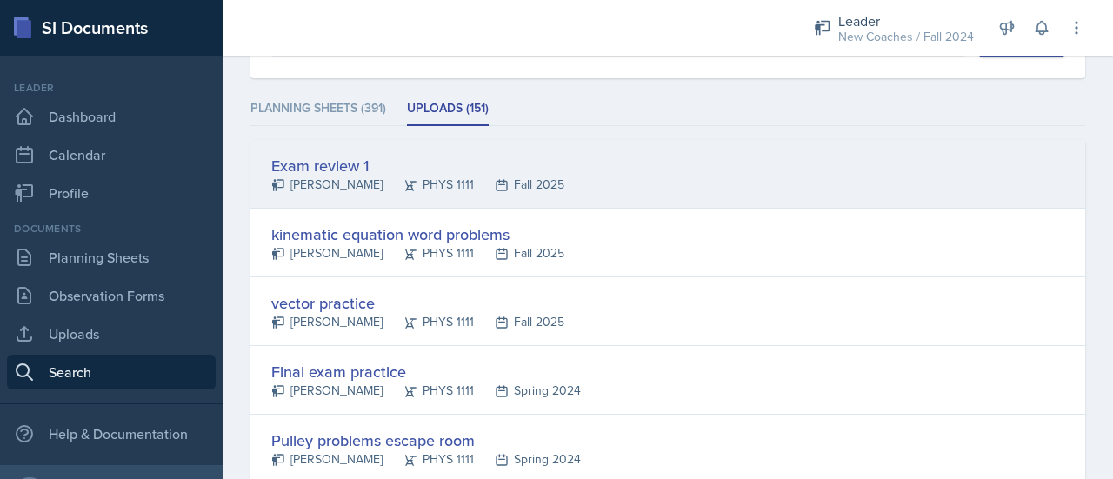
click at [337, 157] on div "Exam review 1" at bounding box center [417, 165] width 293 height 23
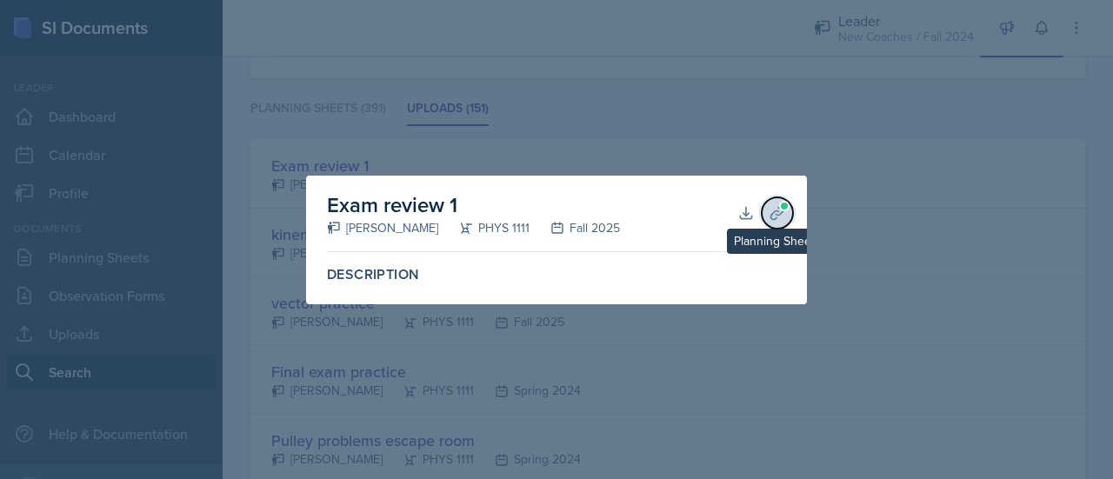
click at [782, 207] on span at bounding box center [784, 206] width 10 height 10
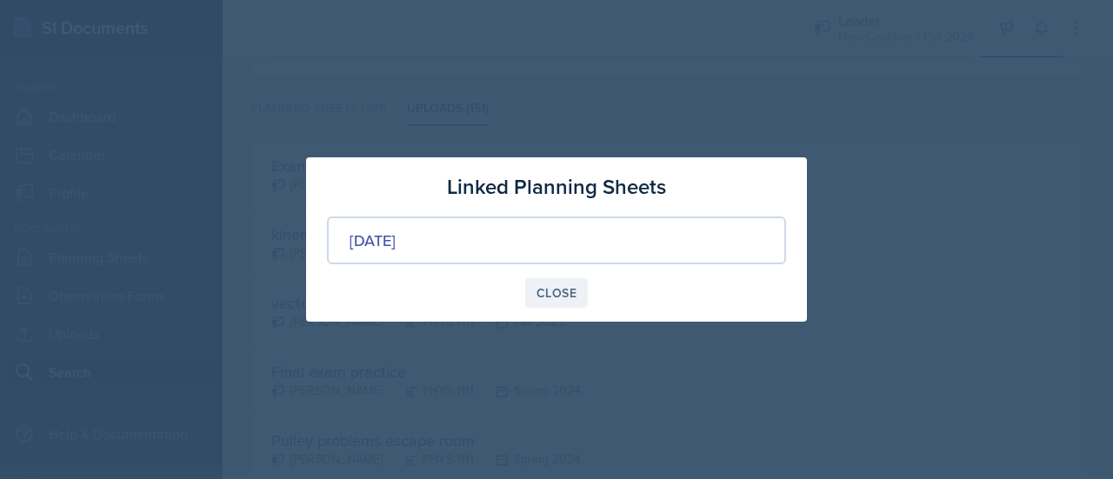
click at [583, 290] on button "Close" at bounding box center [556, 293] width 63 height 30
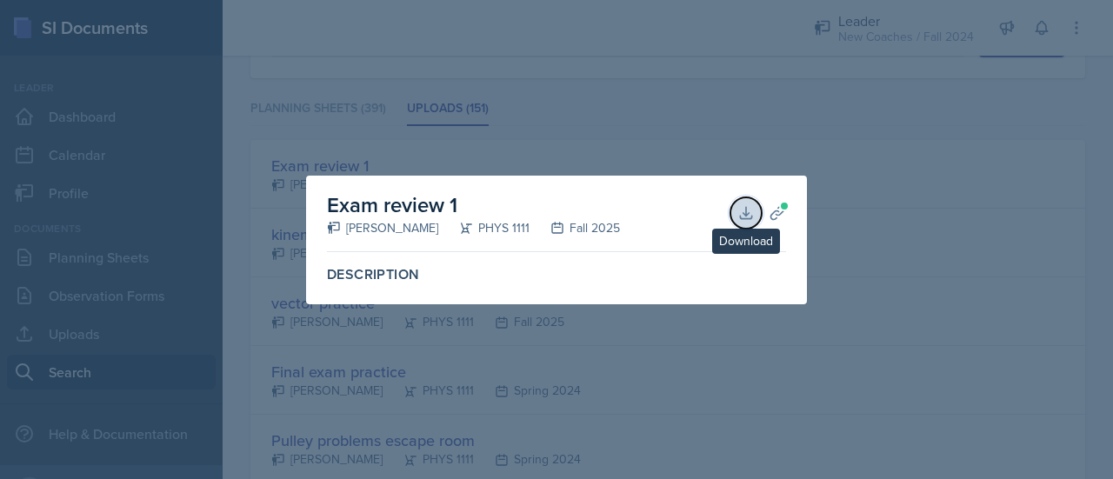
click at [739, 212] on icon at bounding box center [745, 212] width 17 height 17
click at [877, 276] on div at bounding box center [556, 239] width 1113 height 479
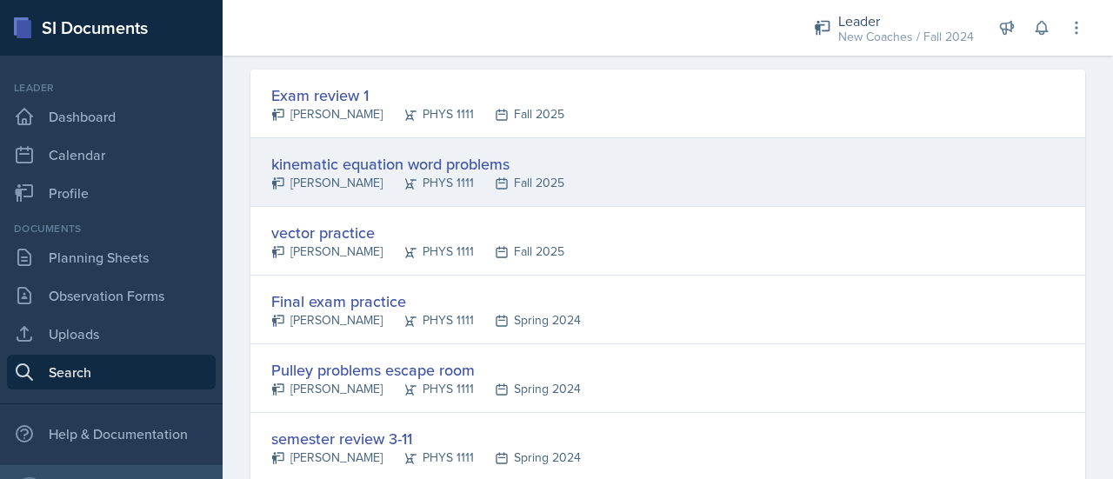
scroll to position [279, 0]
click at [369, 158] on div "kinematic equation word problems" at bounding box center [417, 161] width 293 height 23
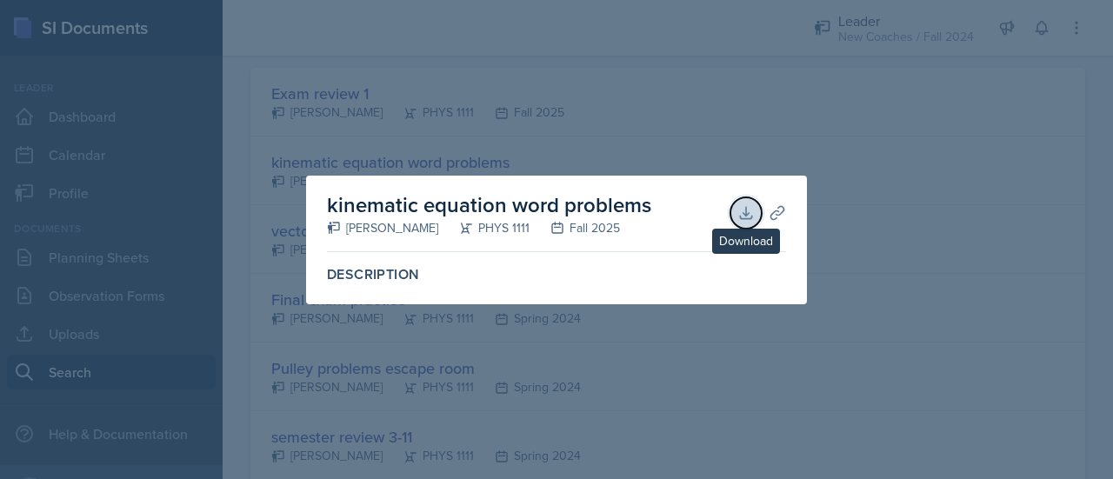
click at [737, 217] on icon at bounding box center [745, 212] width 17 height 17
click at [609, 147] on div at bounding box center [556, 239] width 1113 height 479
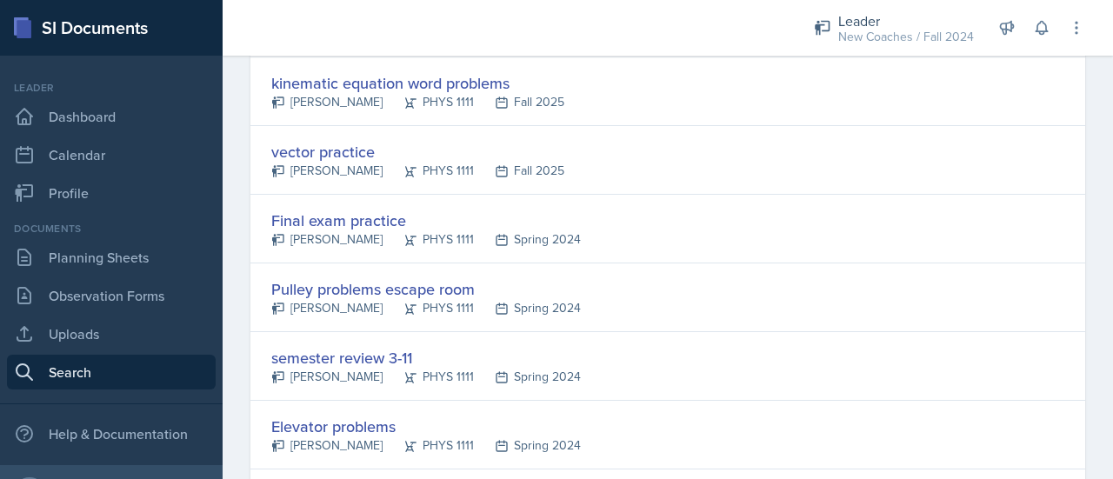
scroll to position [359, 0]
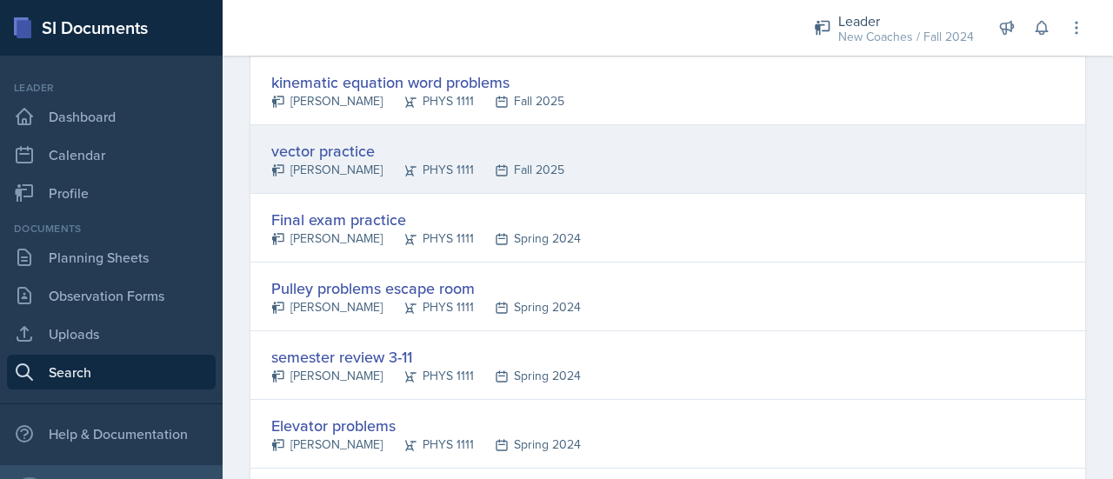
click at [325, 147] on div "vector practice" at bounding box center [417, 150] width 293 height 23
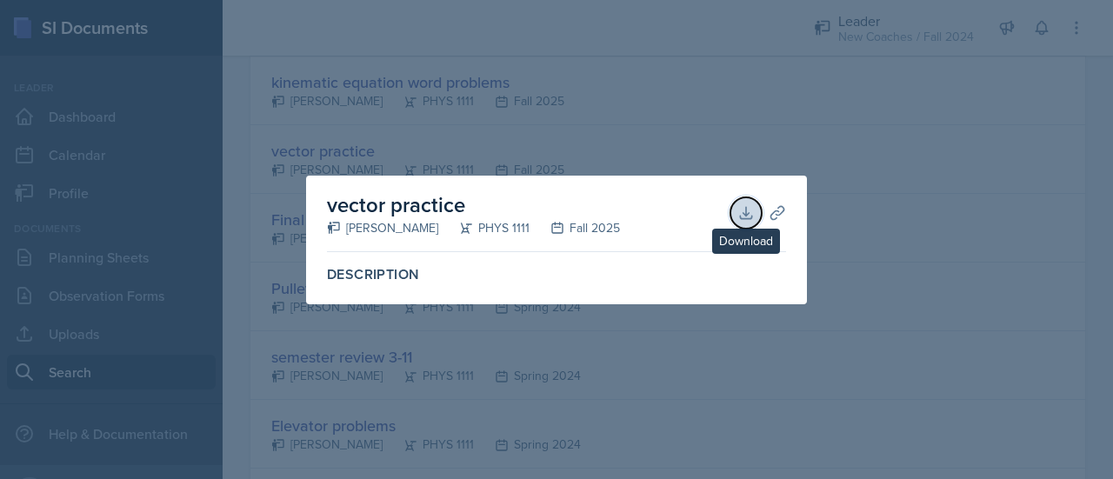
click at [744, 221] on icon at bounding box center [745, 212] width 17 height 17
click at [812, 113] on div at bounding box center [556, 239] width 1113 height 479
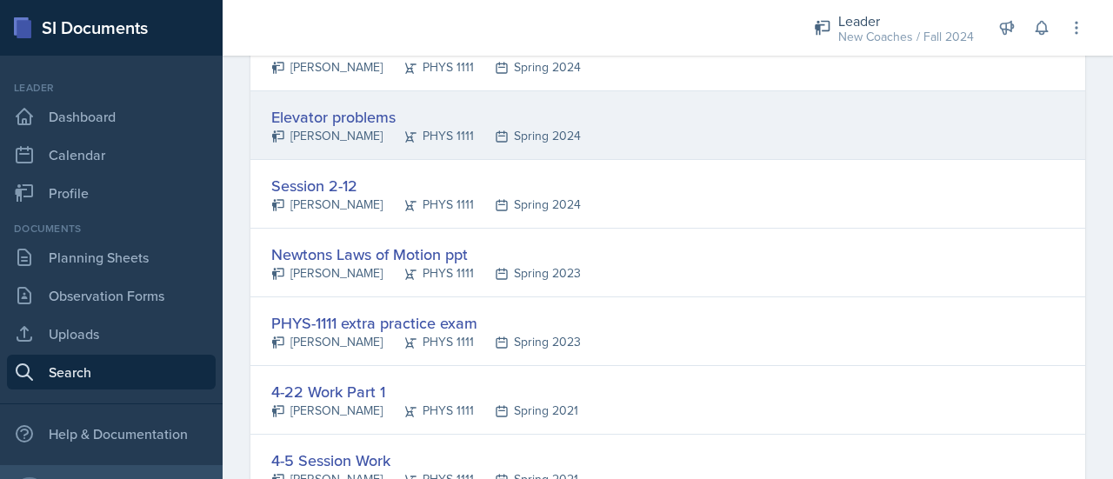
scroll to position [688, 0]
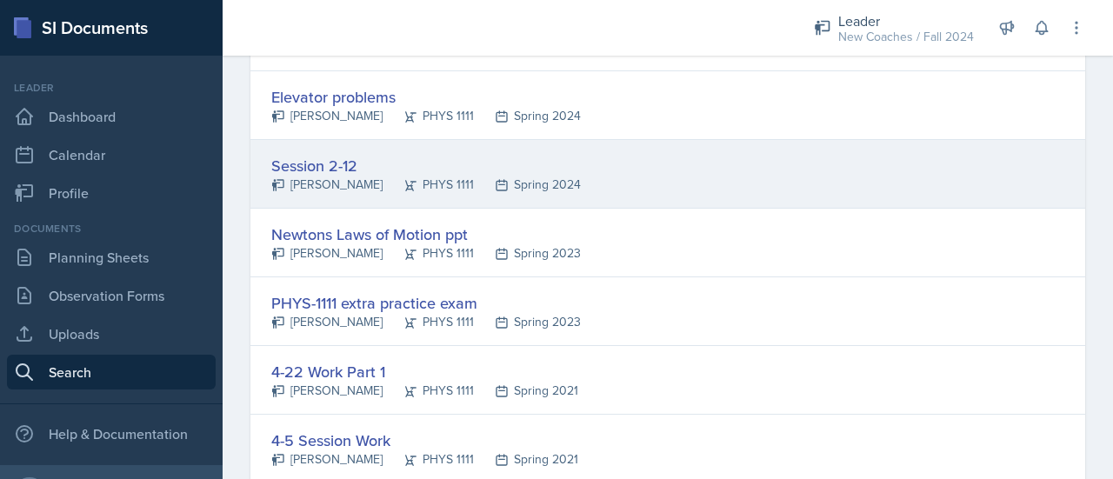
click at [318, 162] on div "Session 2-12" at bounding box center [426, 165] width 310 height 23
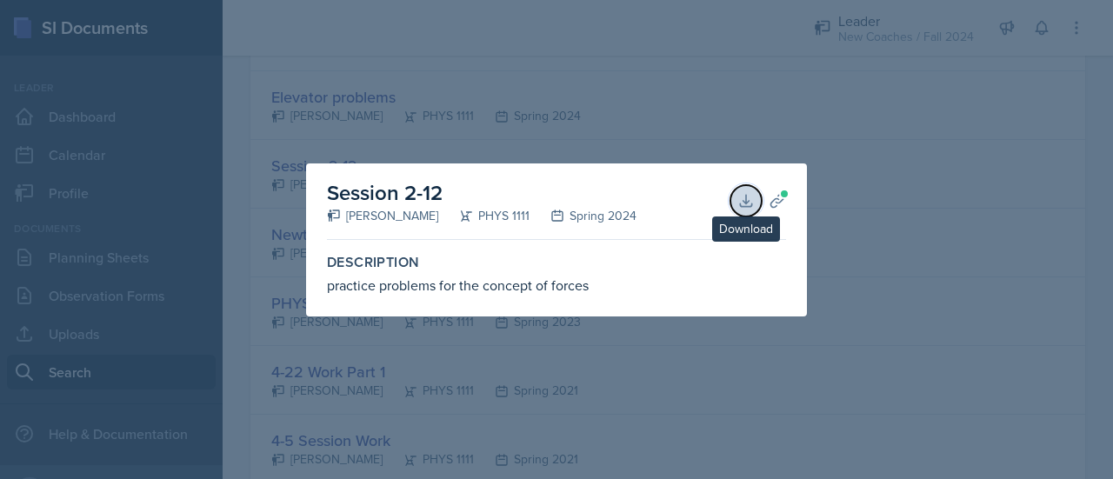
click at [742, 195] on icon at bounding box center [745, 200] width 17 height 17
click at [556, 430] on div at bounding box center [556, 239] width 1113 height 479
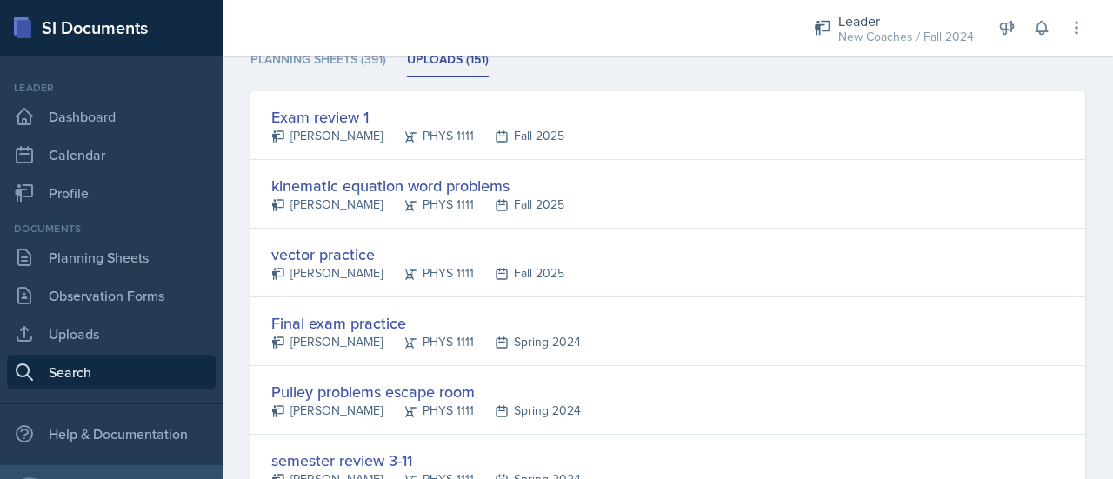
scroll to position [0, 0]
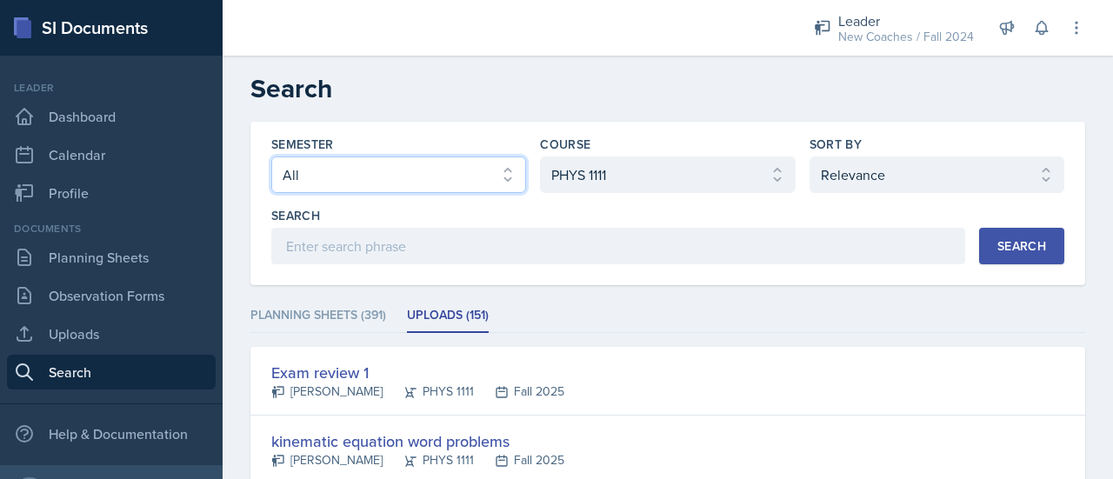
click at [449, 179] on select "Select semester All Fall 2025 Spring 2025 Fall 2024 Spring 2024 Fall 2023 Sprin…" at bounding box center [398, 175] width 255 height 37
select select "b95d2253-5877-4a86-98d0-f81876ad46d6"
click at [271, 157] on select "Select semester All Fall 2025 Spring 2025 Fall 2024 Spring 2024 Fall 2023 Sprin…" at bounding box center [398, 175] width 255 height 37
click at [1012, 245] on div "Search" at bounding box center [1021, 246] width 49 height 14
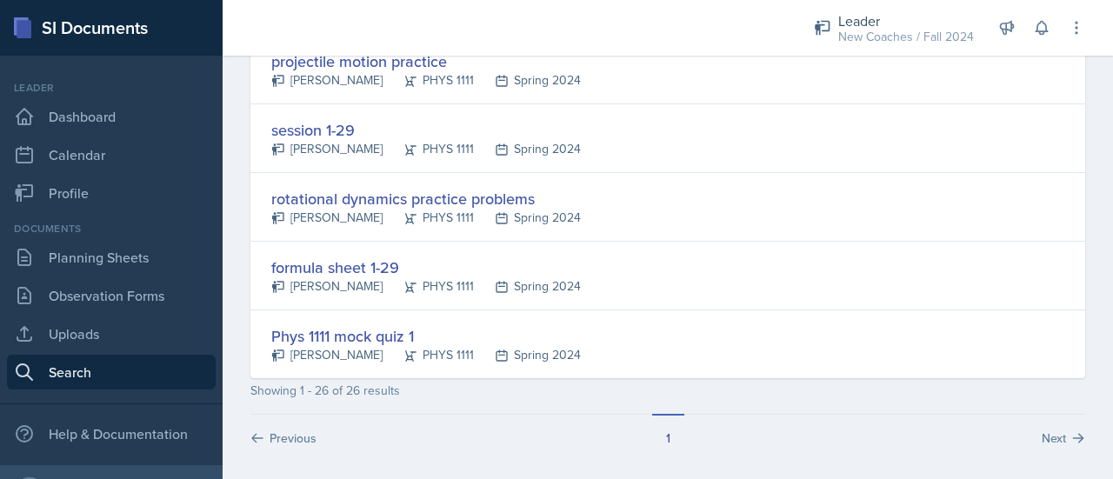
scroll to position [1693, 0]
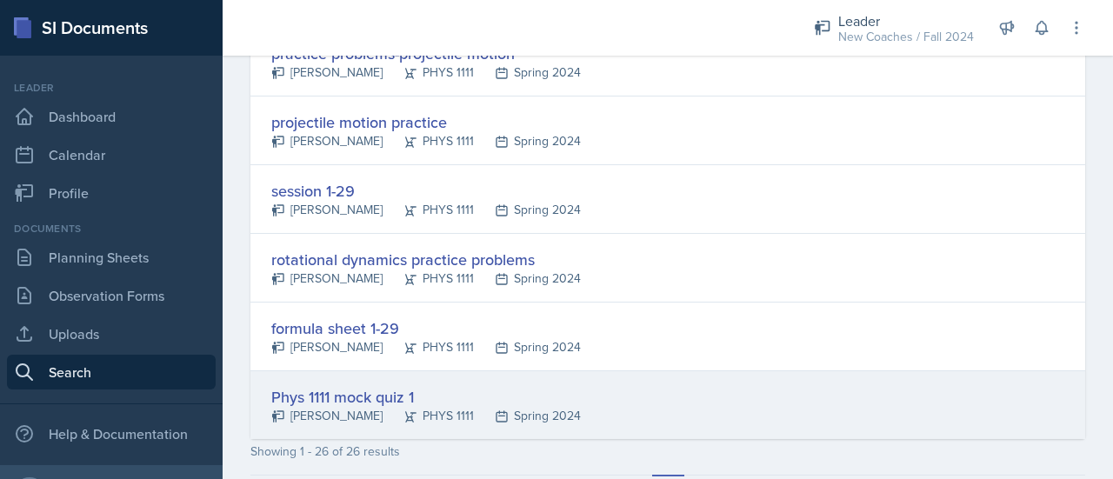
click at [315, 387] on div "Phys 1111 mock quiz 1" at bounding box center [426, 396] width 310 height 23
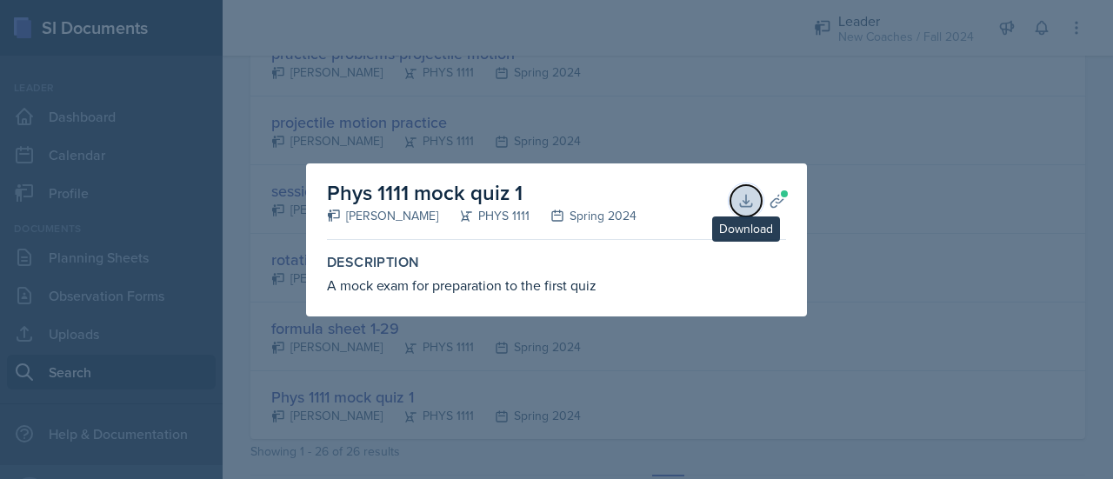
click at [744, 197] on icon at bounding box center [745, 200] width 17 height 17
click at [553, 89] on div at bounding box center [556, 239] width 1113 height 479
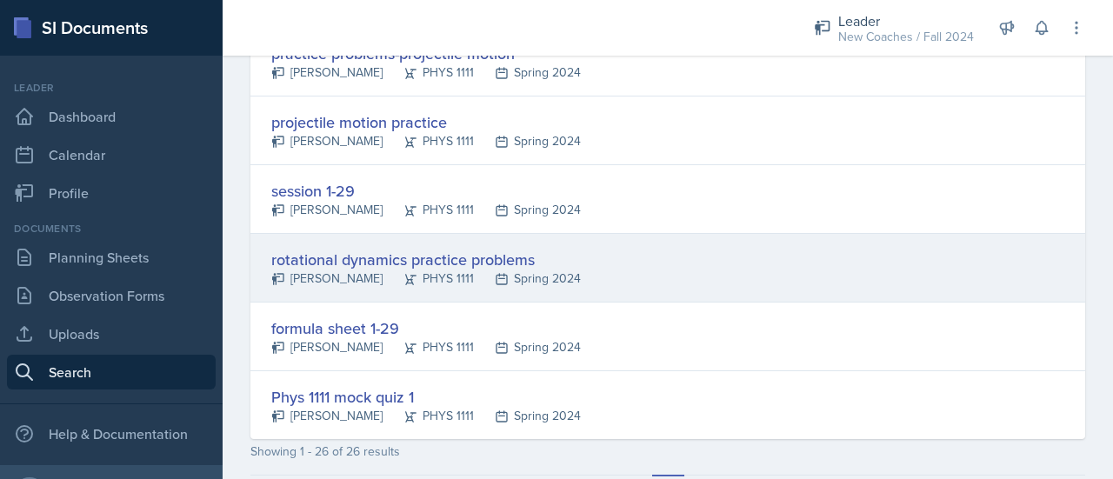
click at [398, 251] on div "rotational dynamics practice problems" at bounding box center [426, 259] width 310 height 23
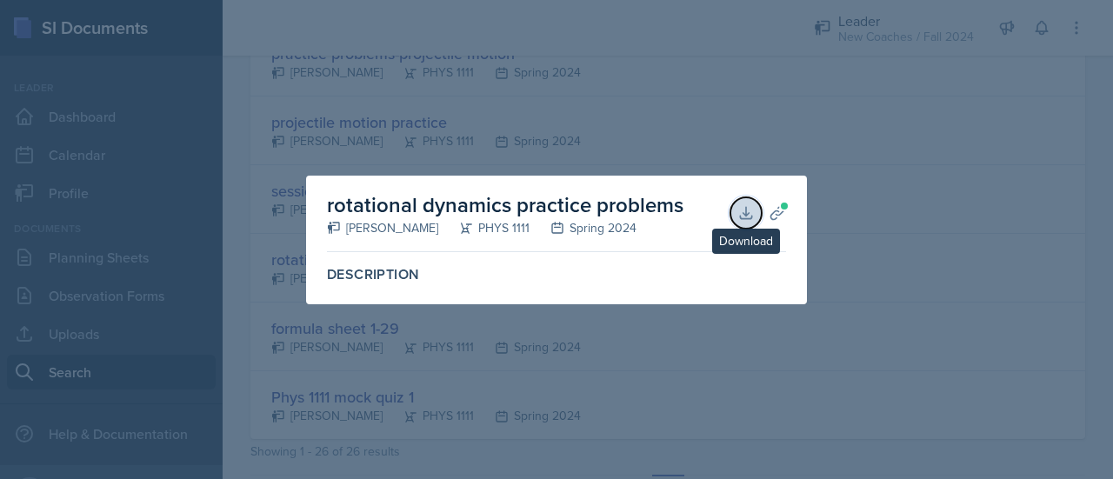
click at [736, 217] on button "Download" at bounding box center [745, 212] width 31 height 31
click at [613, 373] on div at bounding box center [556, 239] width 1113 height 479
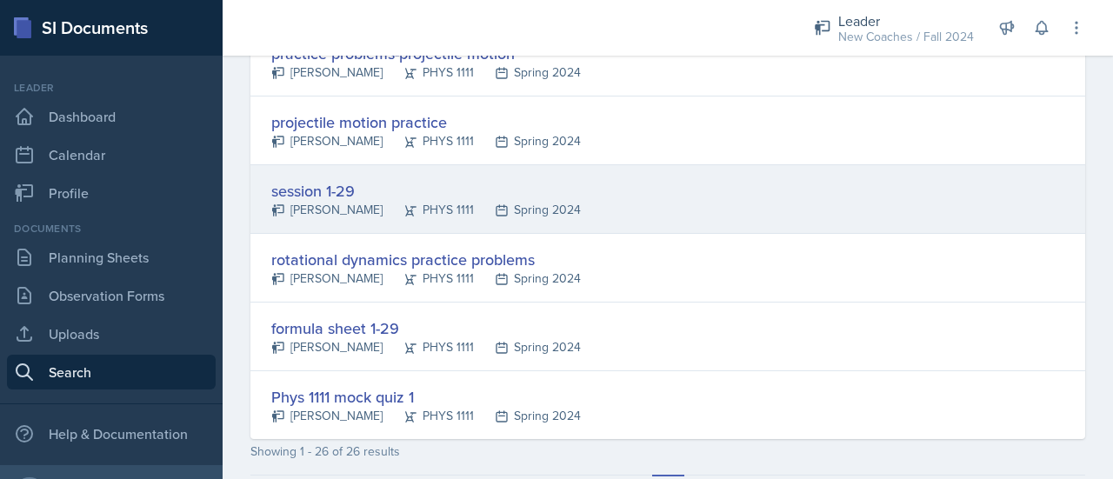
click at [333, 185] on div "session 1-29" at bounding box center [426, 190] width 310 height 23
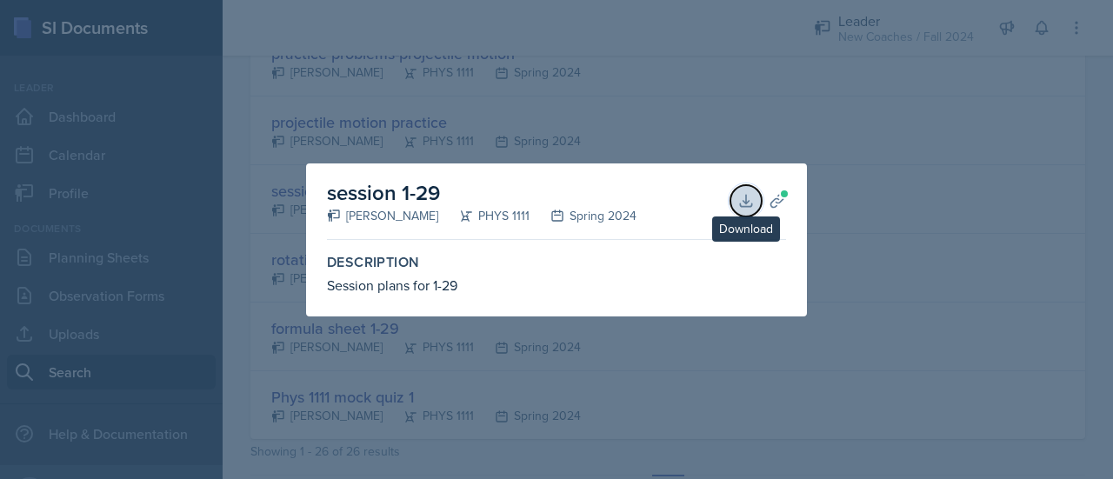
click at [745, 206] on icon at bounding box center [745, 200] width 11 height 11
click at [517, 349] on div at bounding box center [556, 239] width 1113 height 479
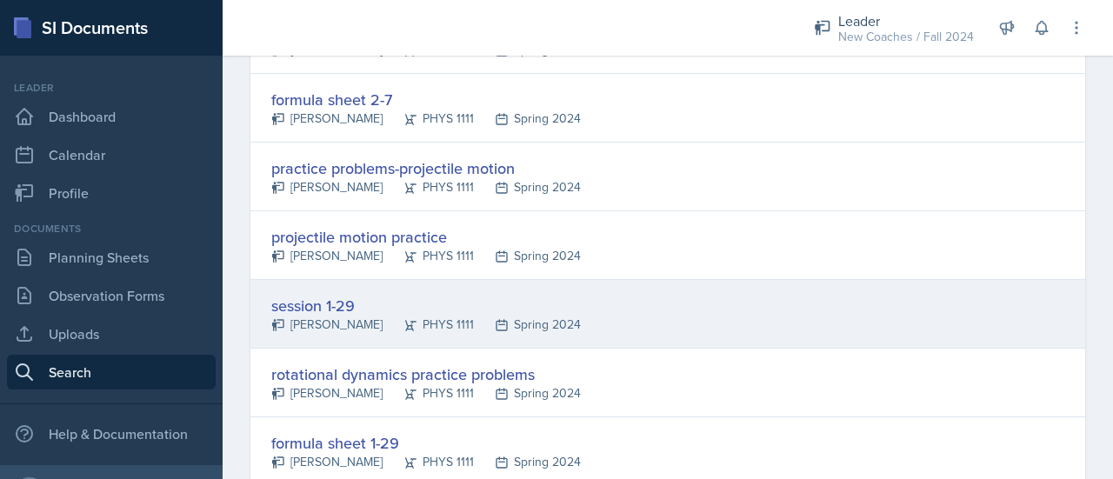
scroll to position [1494, 0]
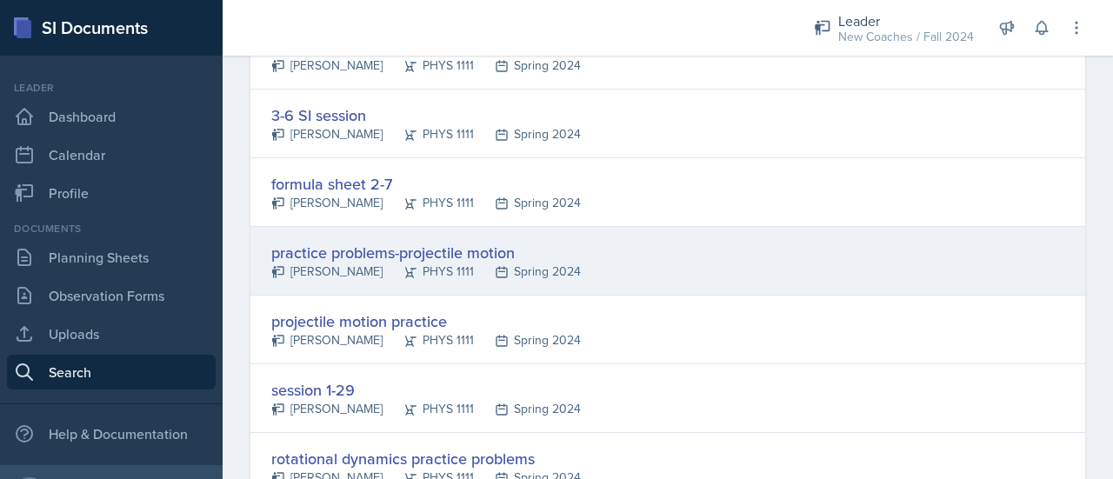
click at [354, 250] on div "practice problems-projectile motion" at bounding box center [426, 252] width 310 height 23
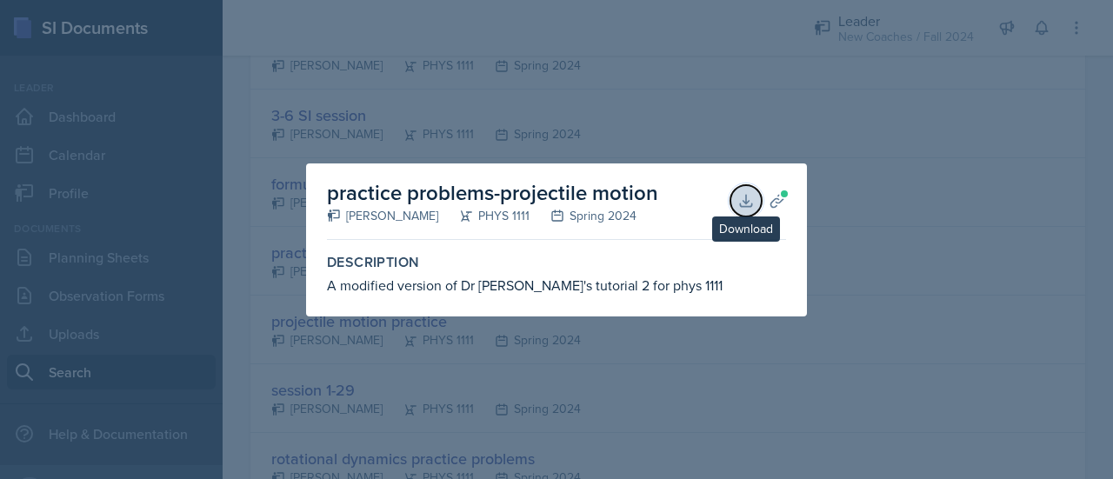
click at [750, 201] on icon at bounding box center [745, 200] width 11 height 11
